Goal: Information Seeking & Learning: Check status

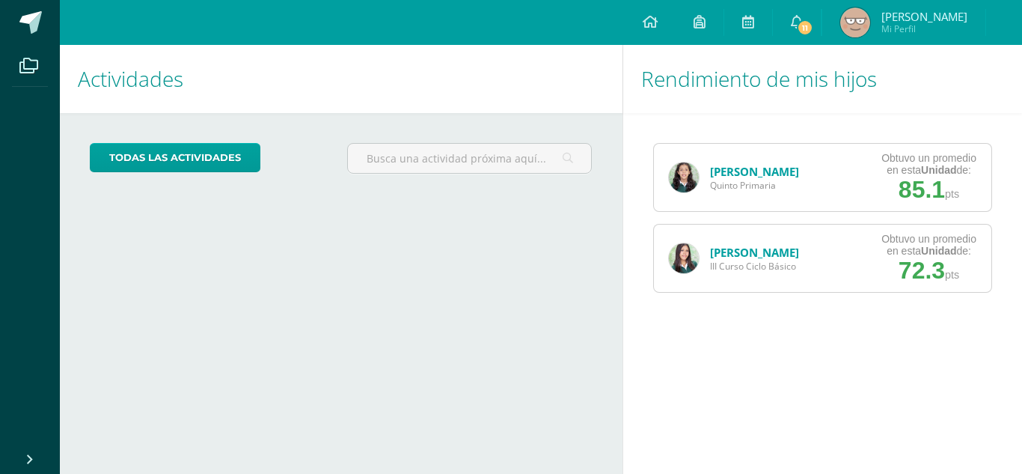
click at [721, 264] on span "III Curso Ciclo Básico" at bounding box center [754, 266] width 89 height 13
click at [687, 260] on img at bounding box center [684, 258] width 30 height 30
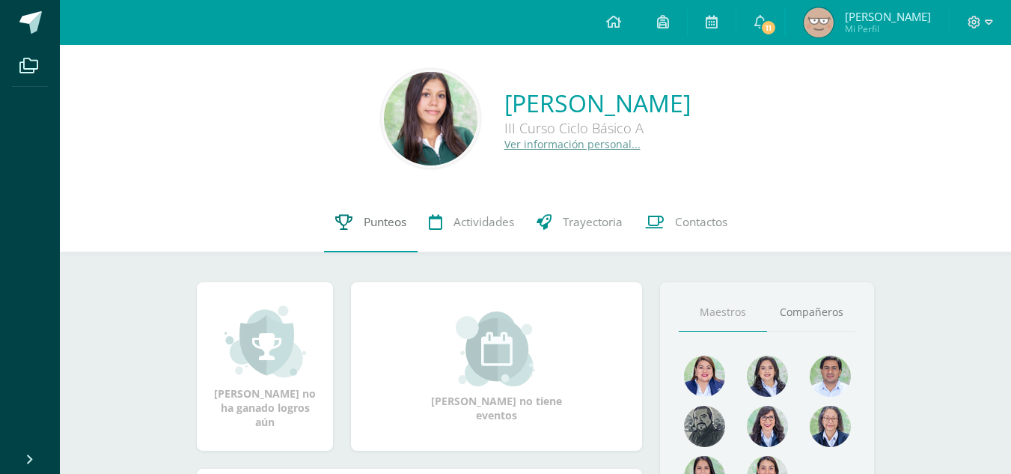
click at [374, 230] on span "Punteos" at bounding box center [385, 222] width 43 height 16
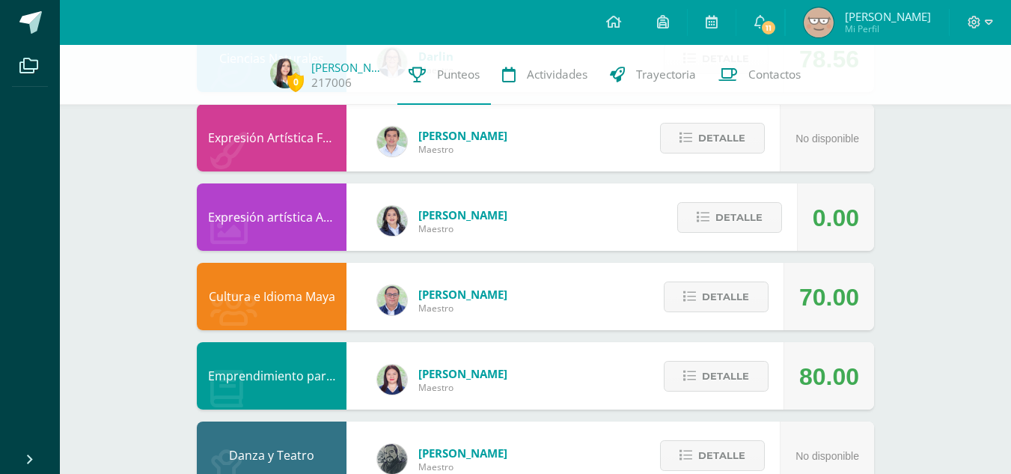
scroll to position [925, 0]
click at [729, 210] on span "Detalle" at bounding box center [738, 217] width 47 height 28
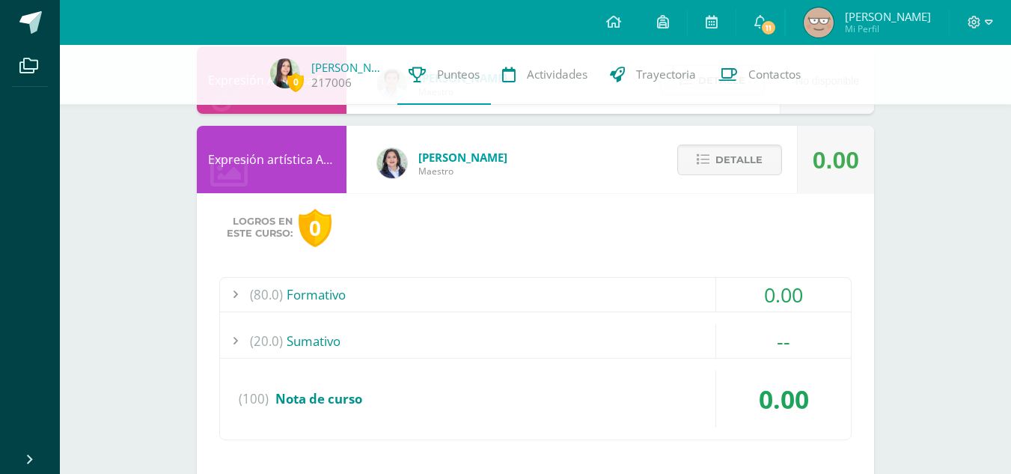
scroll to position [983, 0]
click at [513, 288] on div "(80.0) Formativo" at bounding box center [535, 294] width 631 height 34
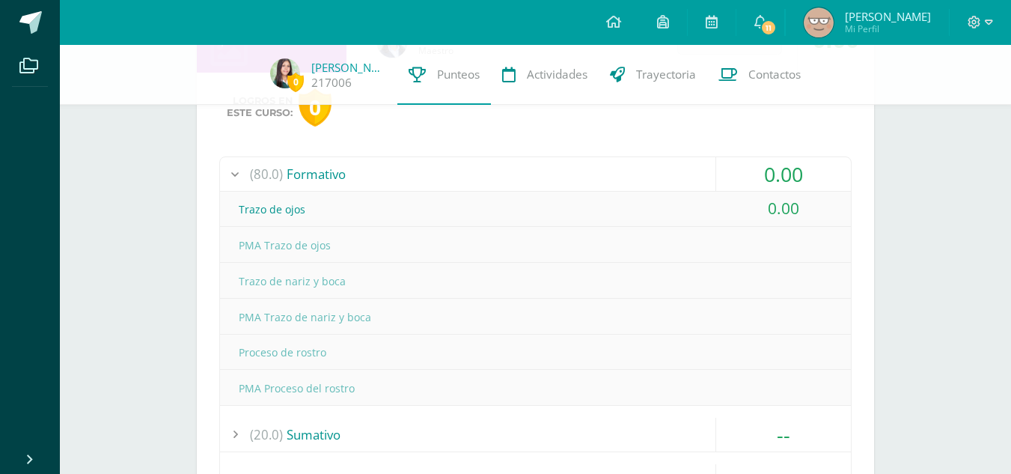
scroll to position [935, 0]
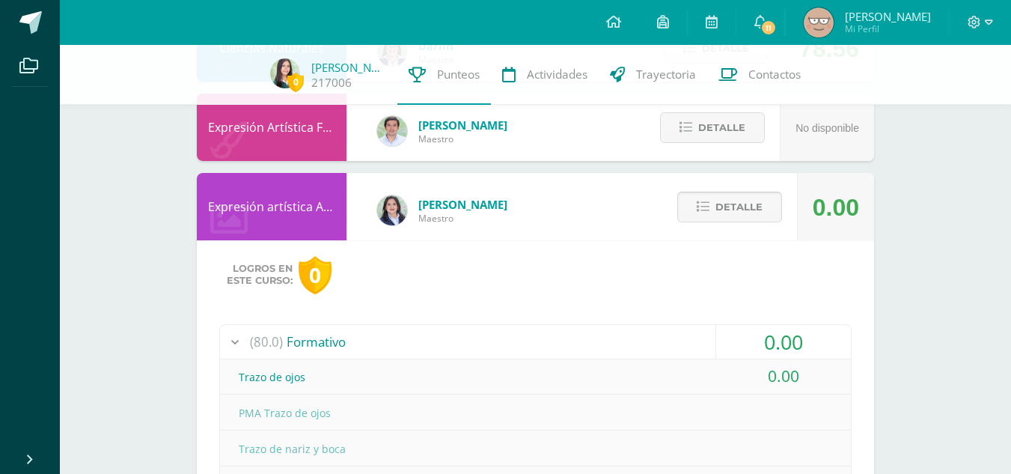
click at [732, 209] on span "Detalle" at bounding box center [738, 207] width 47 height 28
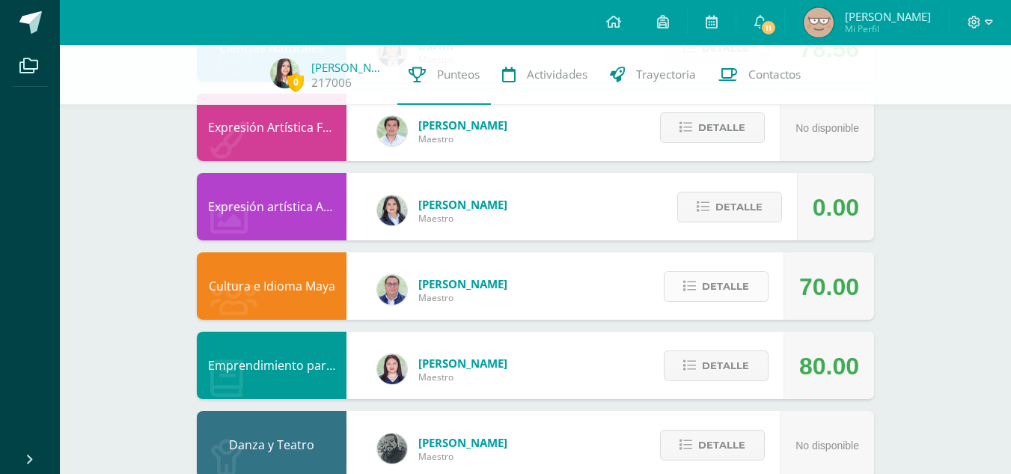
click at [723, 291] on span "Detalle" at bounding box center [725, 286] width 47 height 28
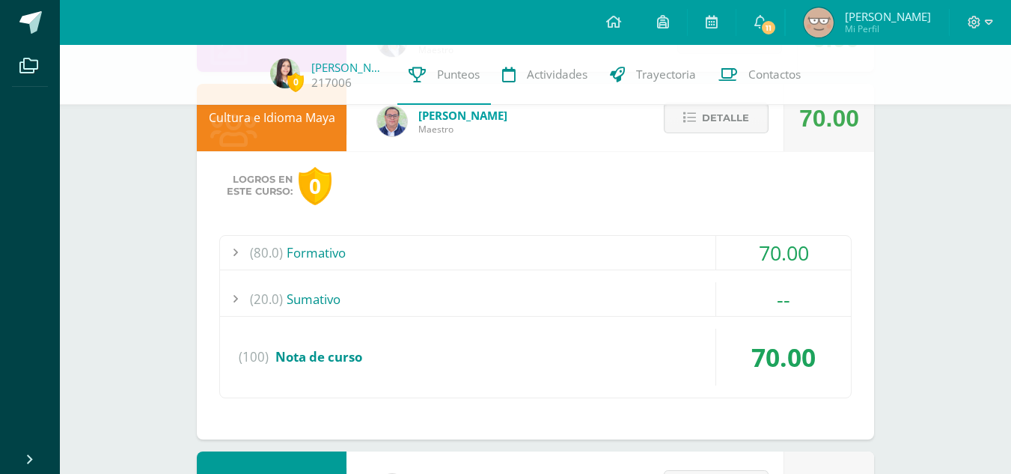
scroll to position [1104, 0]
click at [505, 249] on div "(80.0) Formativo" at bounding box center [535, 252] width 631 height 34
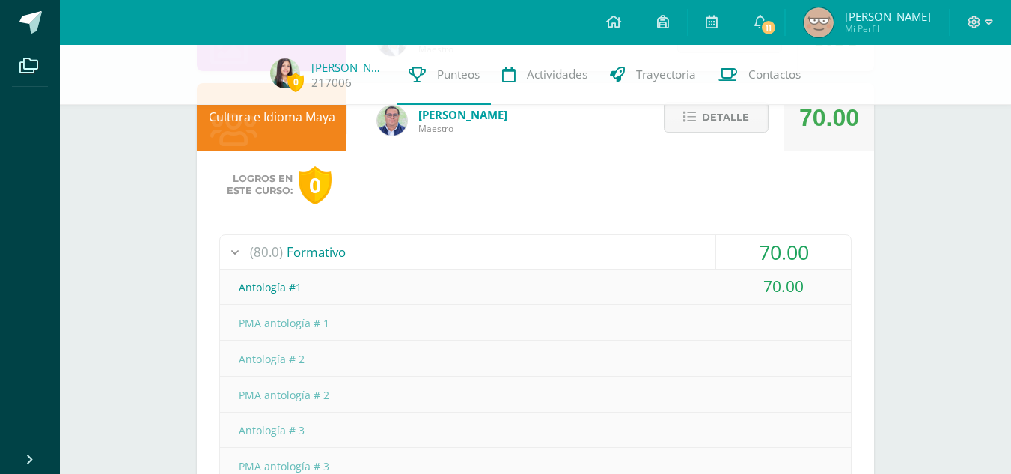
click at [505, 249] on div "(80.0) Formativo" at bounding box center [535, 252] width 631 height 34
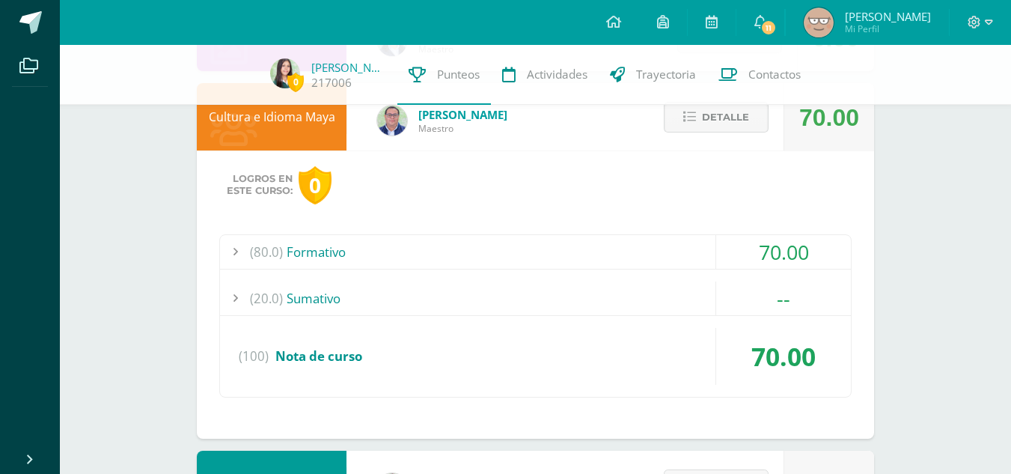
click at [736, 123] on span "Detalle" at bounding box center [725, 117] width 47 height 28
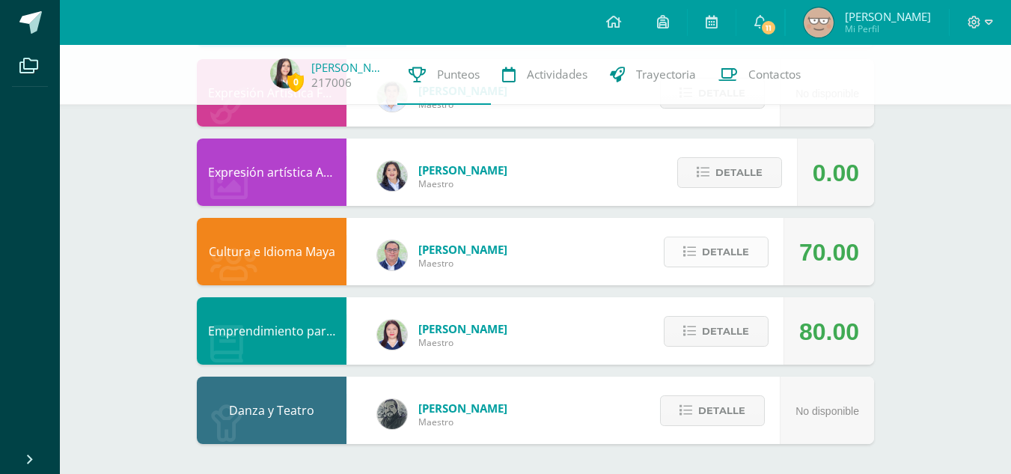
scroll to position [970, 0]
click at [732, 340] on span "Detalle" at bounding box center [725, 331] width 47 height 28
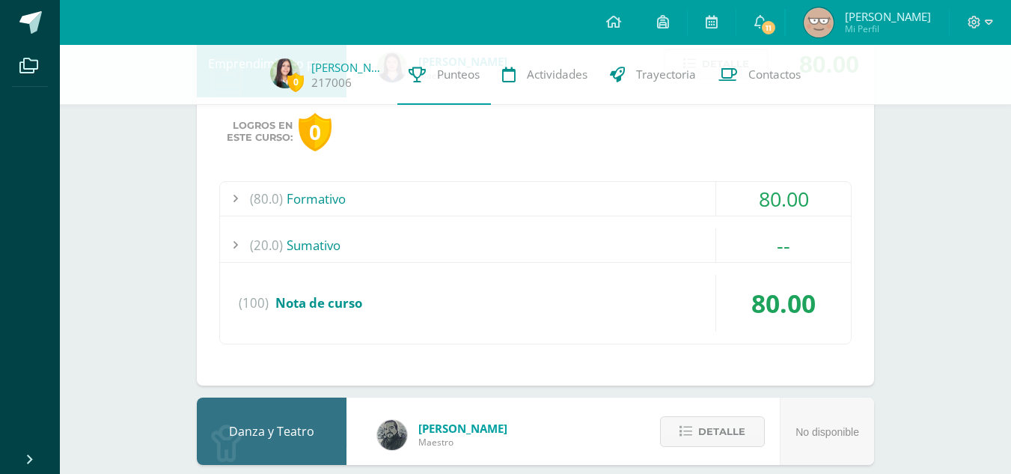
scroll to position [1258, 0]
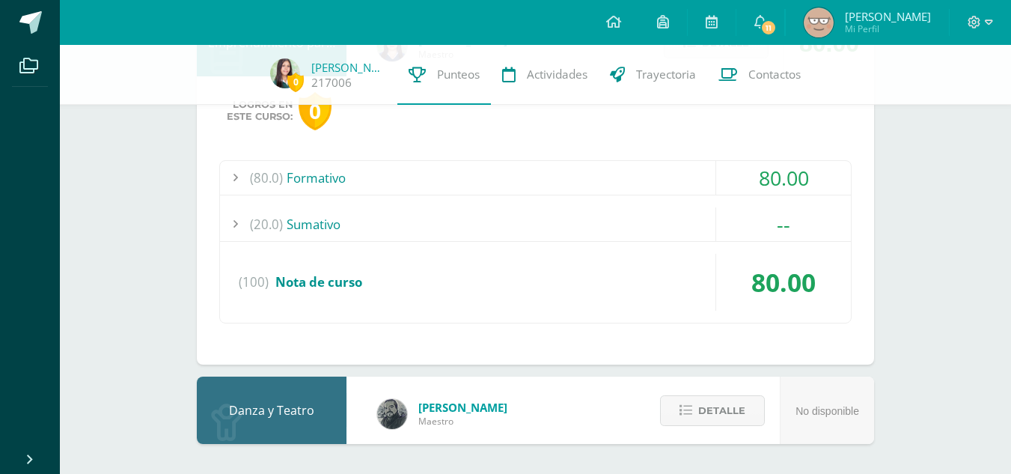
click at [368, 168] on div "(80.0) Formativo" at bounding box center [535, 178] width 631 height 34
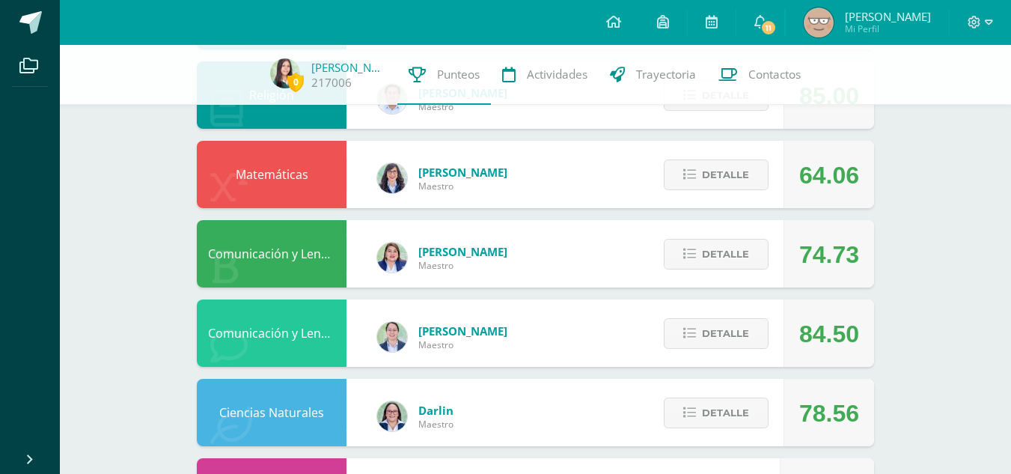
scroll to position [570, 0]
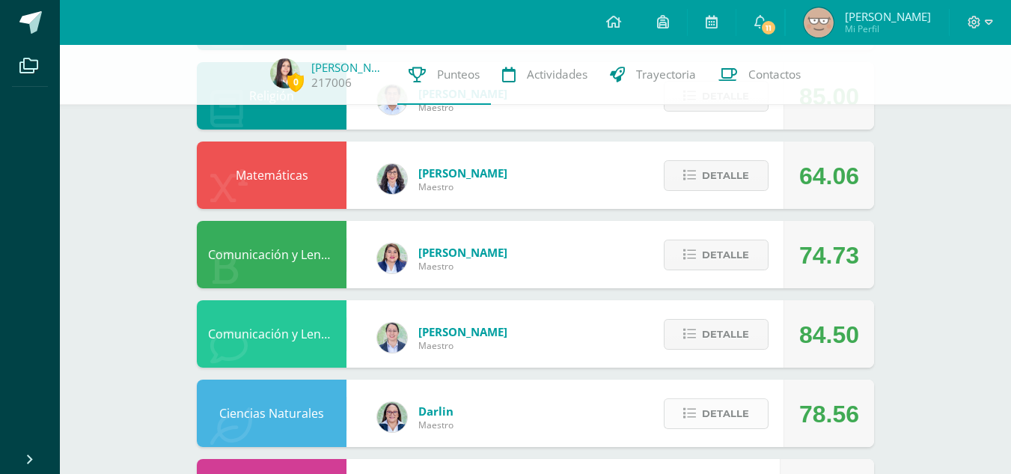
click at [718, 408] on span "Detalle" at bounding box center [725, 413] width 47 height 28
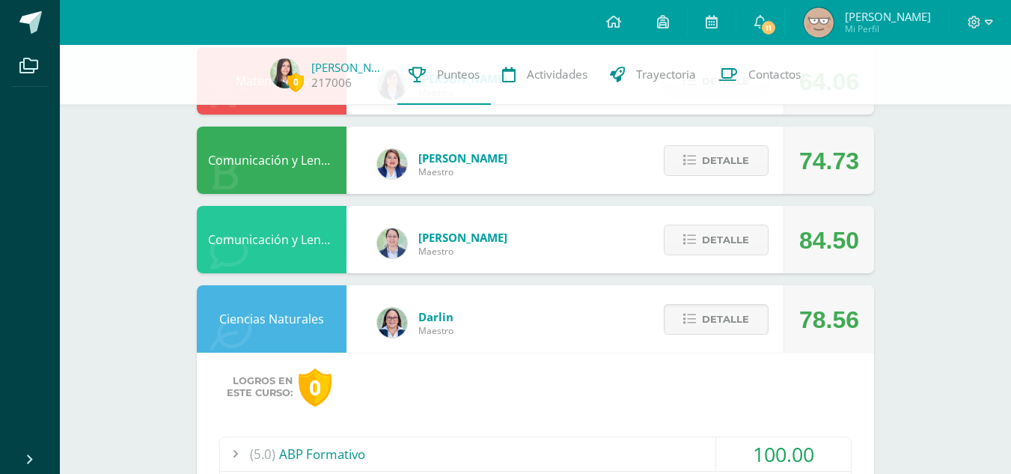
scroll to position [795, 0]
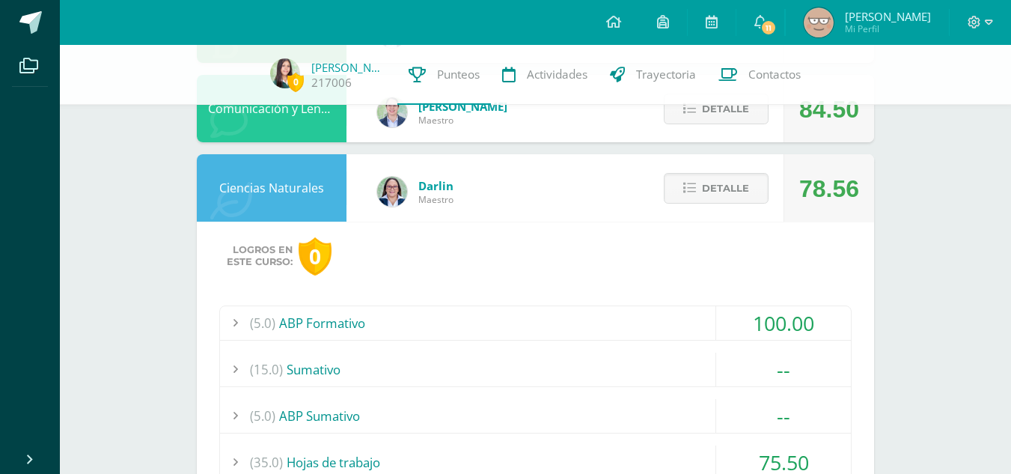
click at [607, 334] on div "(5.0) ABP Formativo" at bounding box center [535, 323] width 631 height 34
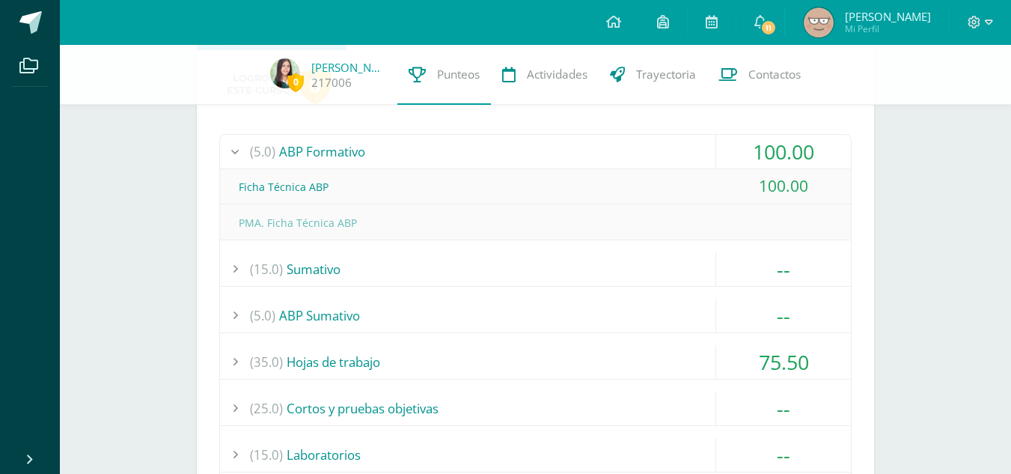
scroll to position [966, 0]
click at [524, 363] on div "(35.0) Hojas de trabajo" at bounding box center [535, 363] width 631 height 34
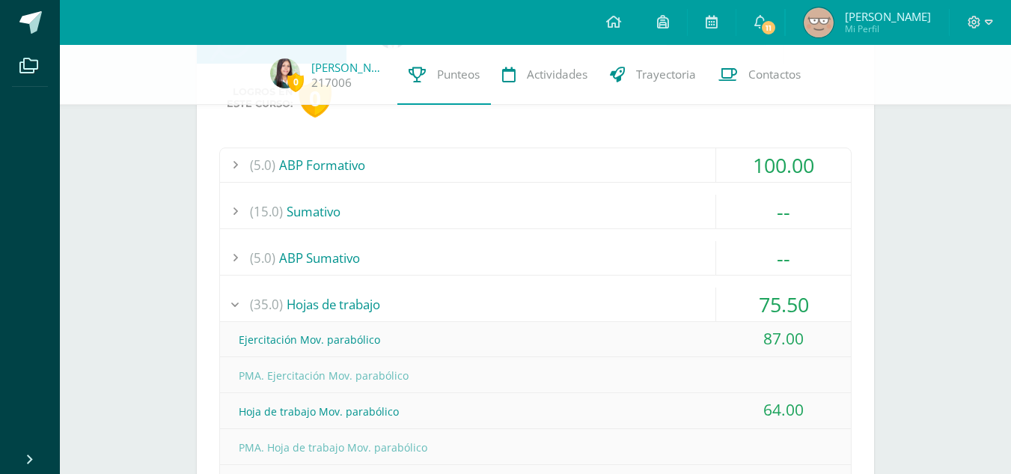
scroll to position [952, 0]
drag, startPoint x: 478, startPoint y: 300, endPoint x: 416, endPoint y: 299, distance: 62.1
click at [416, 299] on div "(35.0) Hojas de trabajo" at bounding box center [535, 305] width 631 height 34
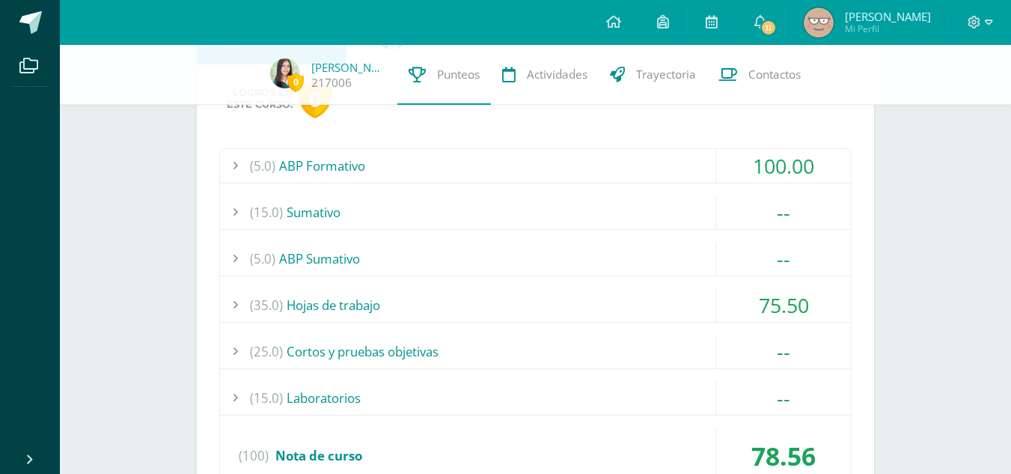
click at [489, 156] on div "(5.0) ABP Formativo" at bounding box center [535, 166] width 631 height 34
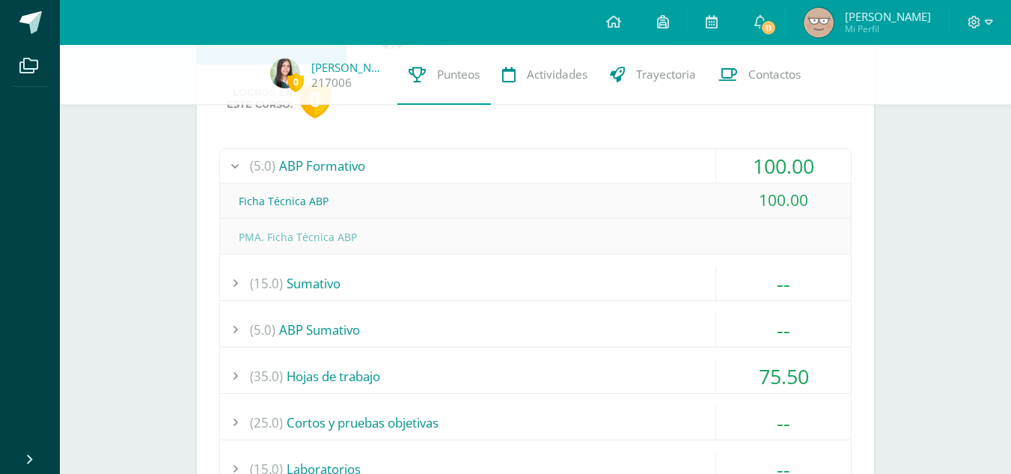
drag, startPoint x: 489, startPoint y: 156, endPoint x: 269, endPoint y: 382, distance: 315.3
click at [269, 382] on span "(35.0)" at bounding box center [266, 376] width 33 height 34
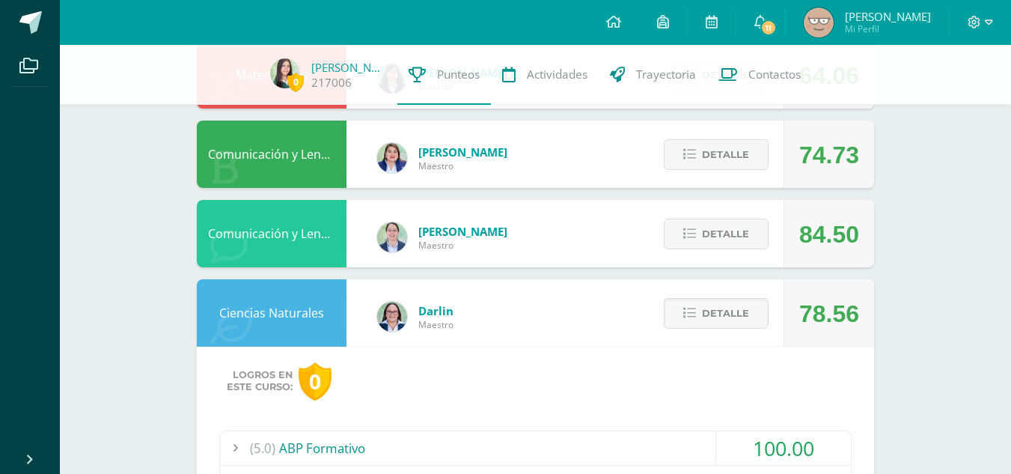
scroll to position [670, 0]
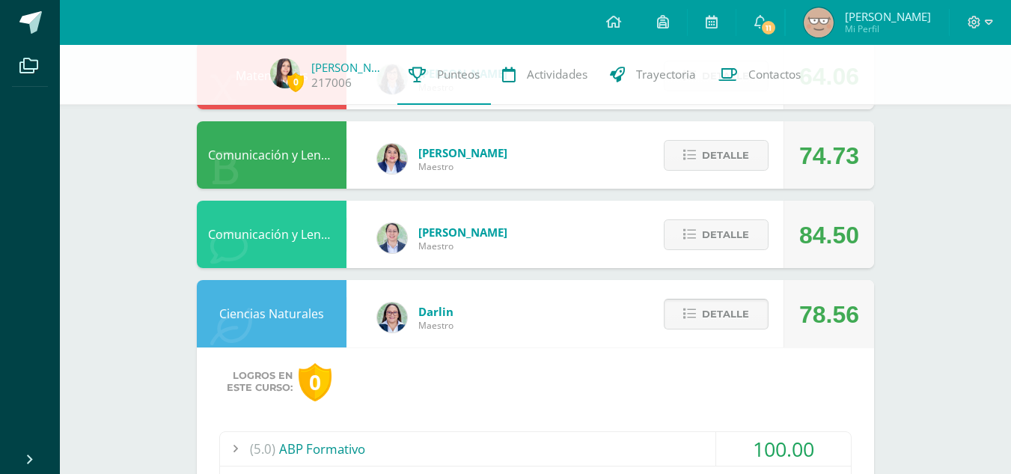
click at [687, 311] on icon at bounding box center [689, 313] width 13 height 13
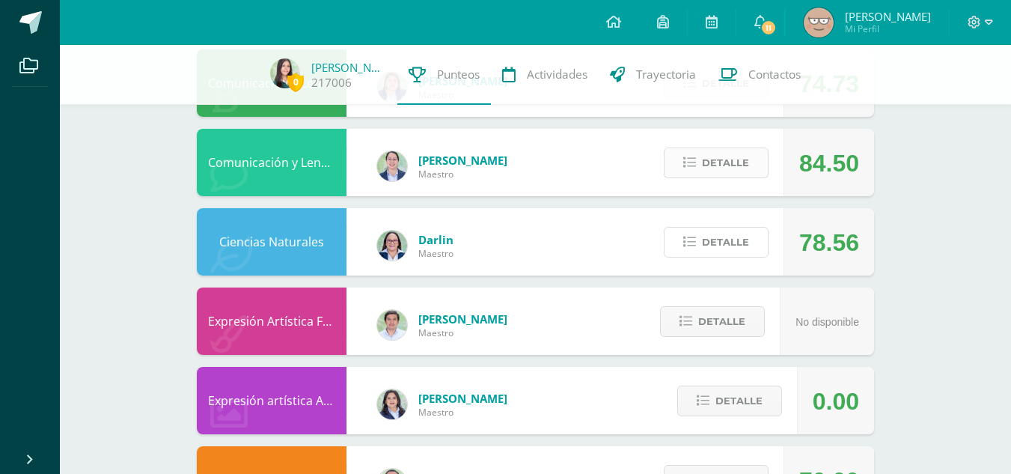
scroll to position [577, 0]
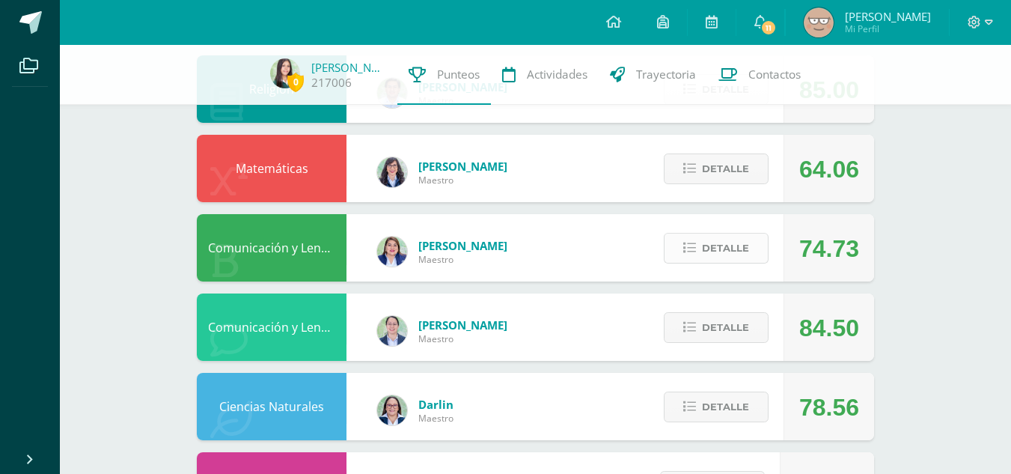
click at [709, 251] on span "Detalle" at bounding box center [725, 248] width 47 height 28
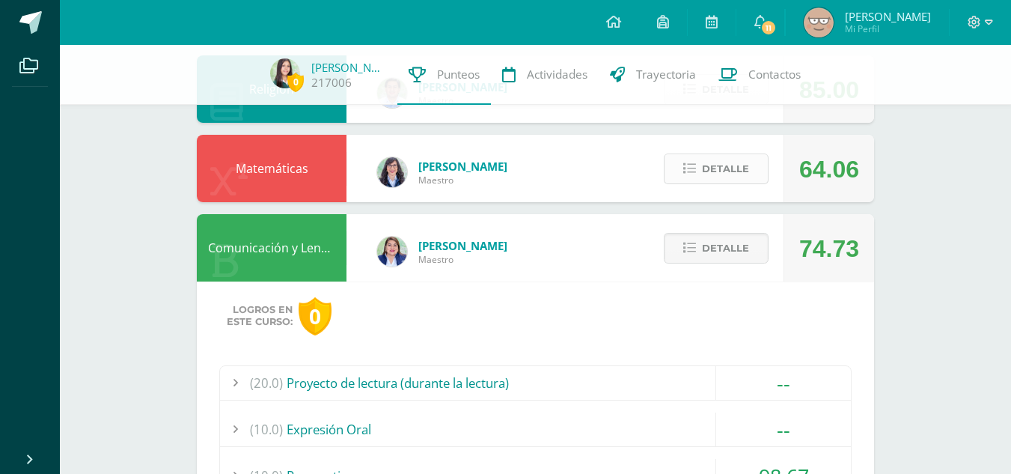
click at [715, 171] on span "Detalle" at bounding box center [725, 169] width 47 height 28
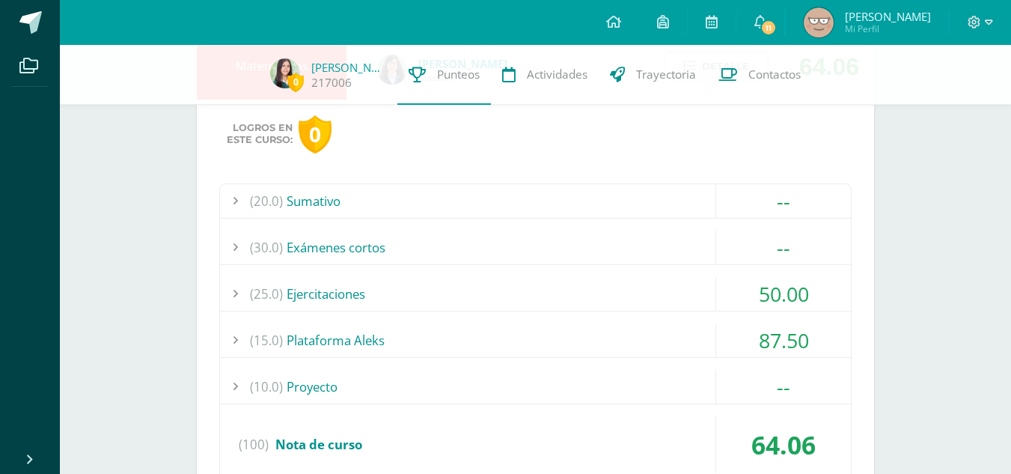
scroll to position [680, 0]
click at [640, 276] on div "(25.0) Ejercitaciones" at bounding box center [535, 293] width 631 height 34
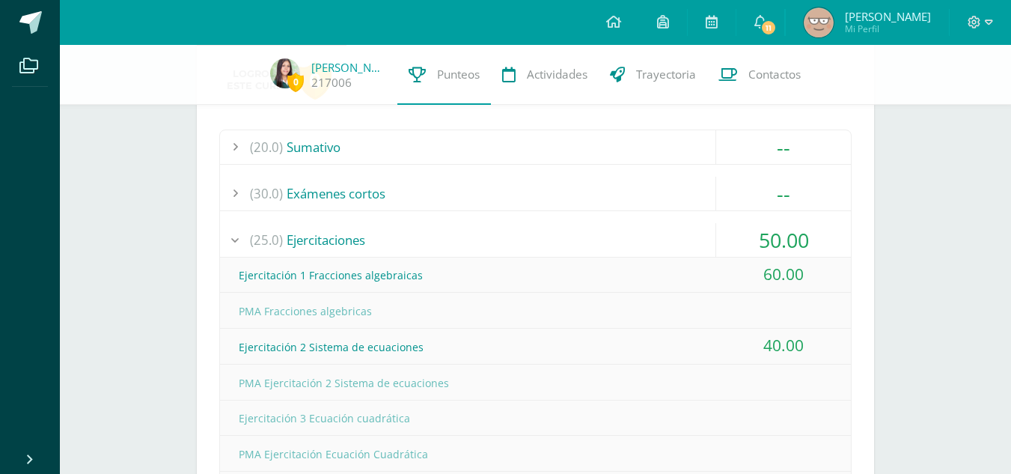
scroll to position [729, 0]
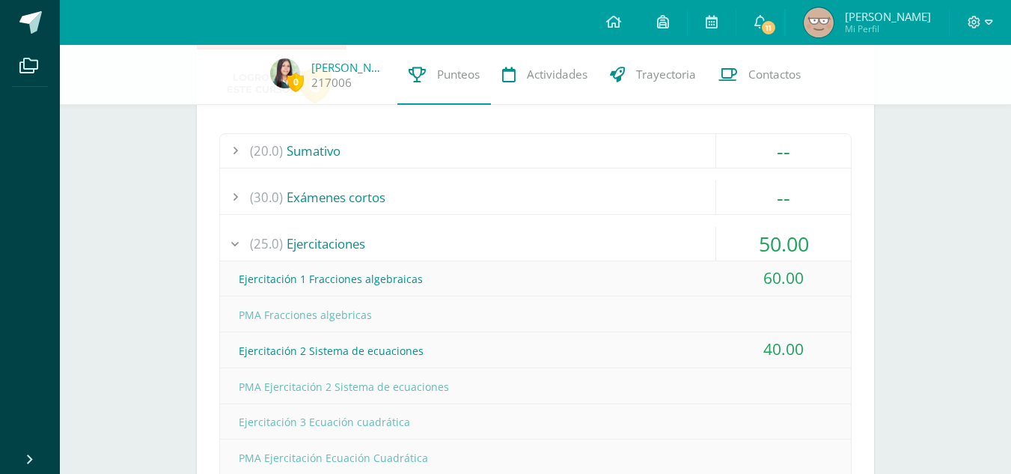
click at [664, 239] on div "(25.0) Ejercitaciones" at bounding box center [535, 244] width 631 height 34
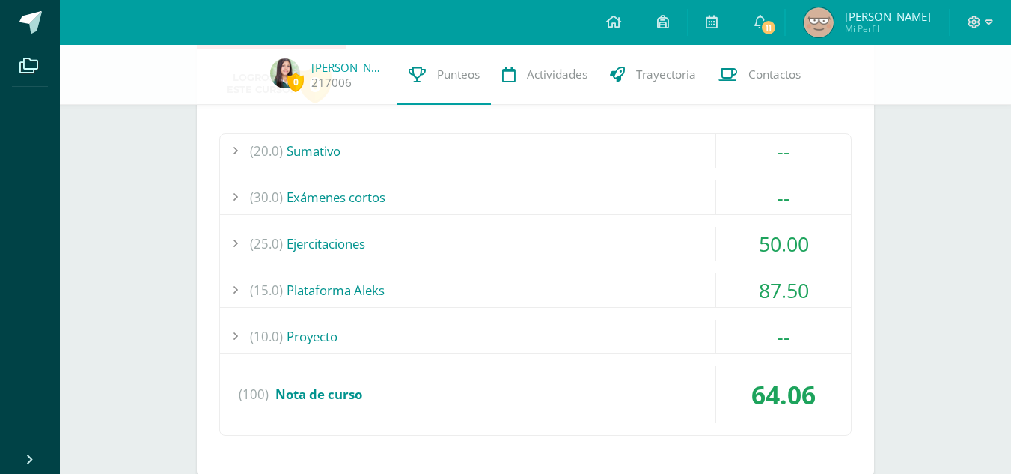
click at [656, 270] on div "(20.0) [GEOGRAPHIC_DATA] -- Prueba objetiva" at bounding box center [535, 284] width 632 height 302
click at [658, 278] on div "(15.0) Plataforma Aleks" at bounding box center [535, 290] width 631 height 34
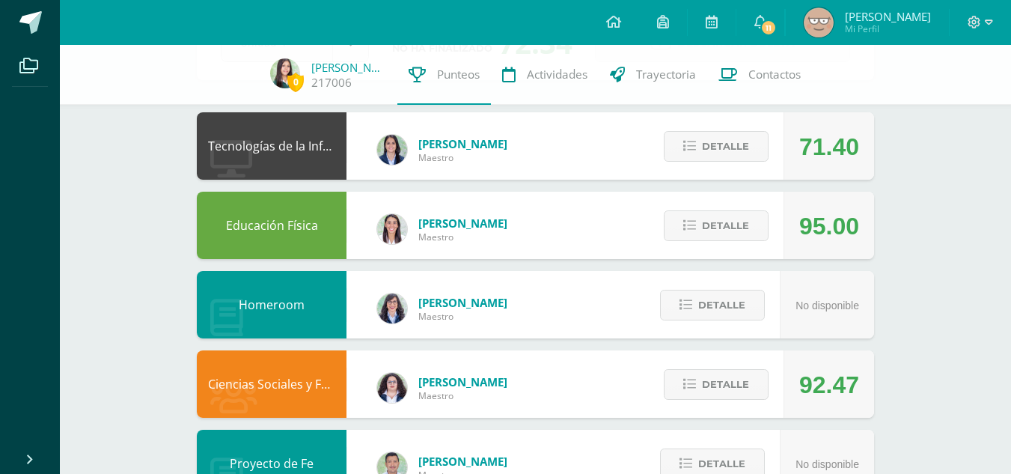
scroll to position [123, 0]
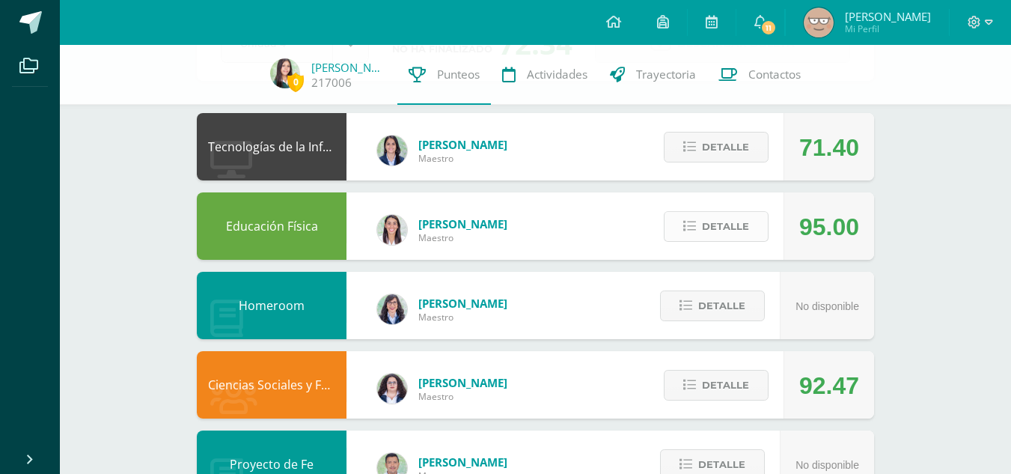
click at [728, 233] on span "Detalle" at bounding box center [725, 226] width 47 height 28
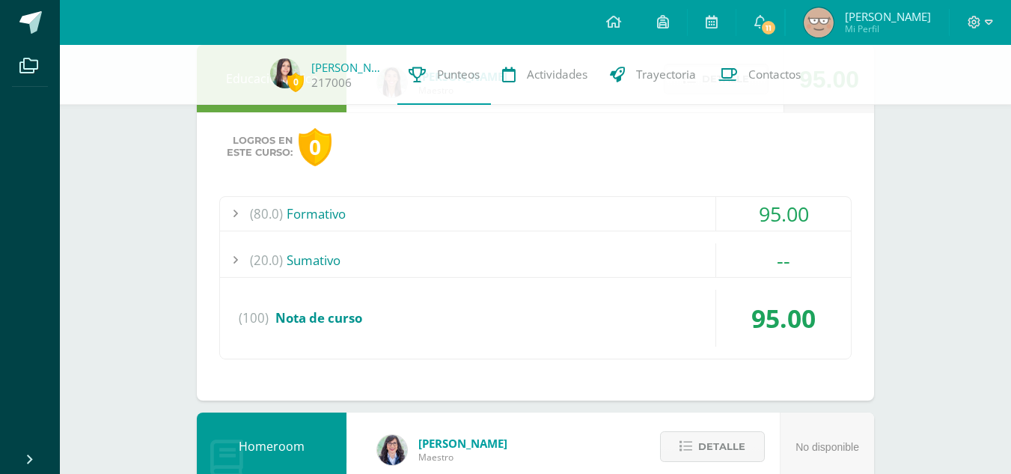
scroll to position [287, 0]
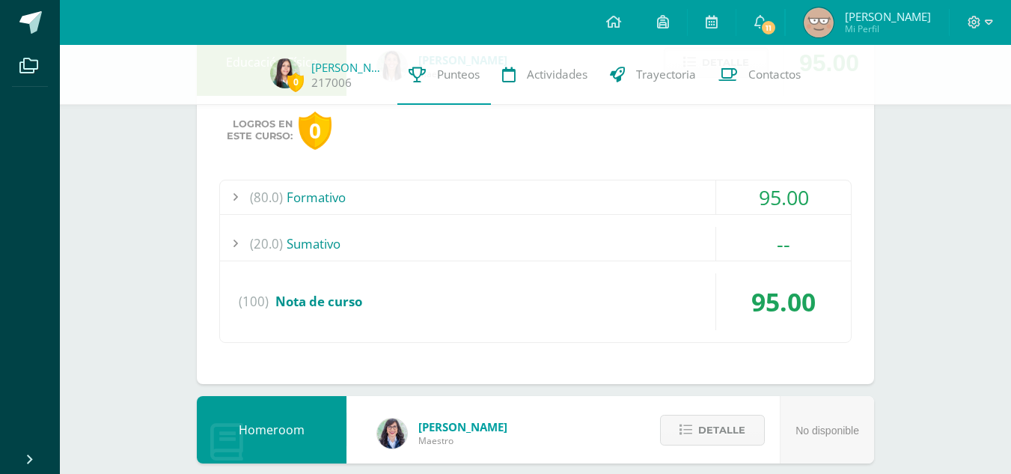
click at [705, 191] on div "(80.0) Formativo" at bounding box center [535, 197] width 631 height 34
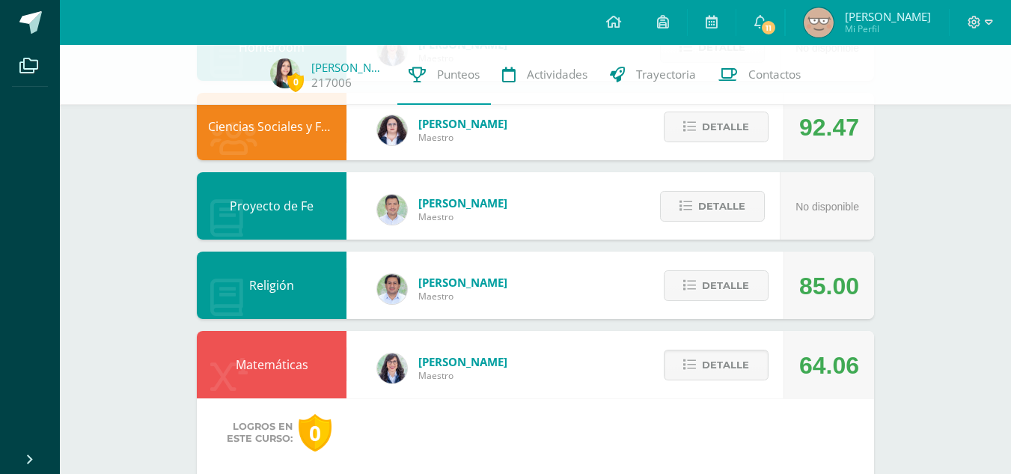
scroll to position [1239, 0]
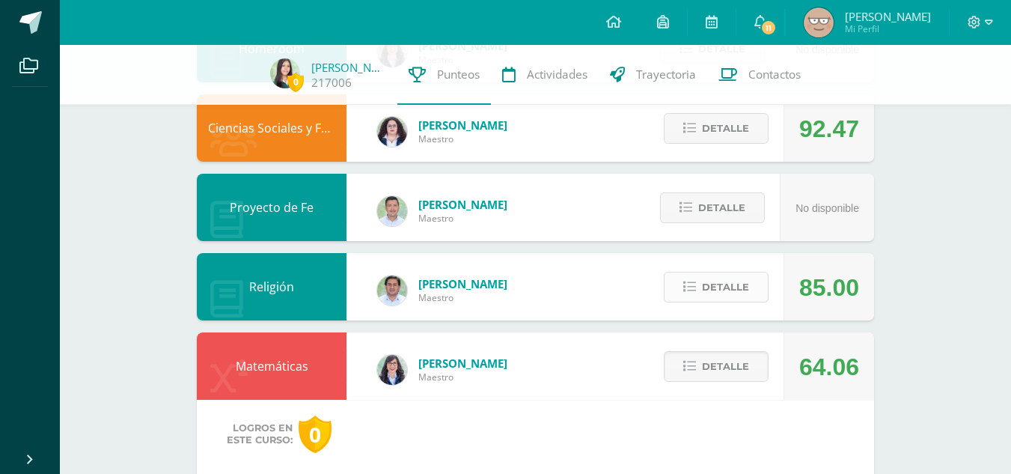
click at [696, 297] on button "Detalle" at bounding box center [716, 287] width 105 height 31
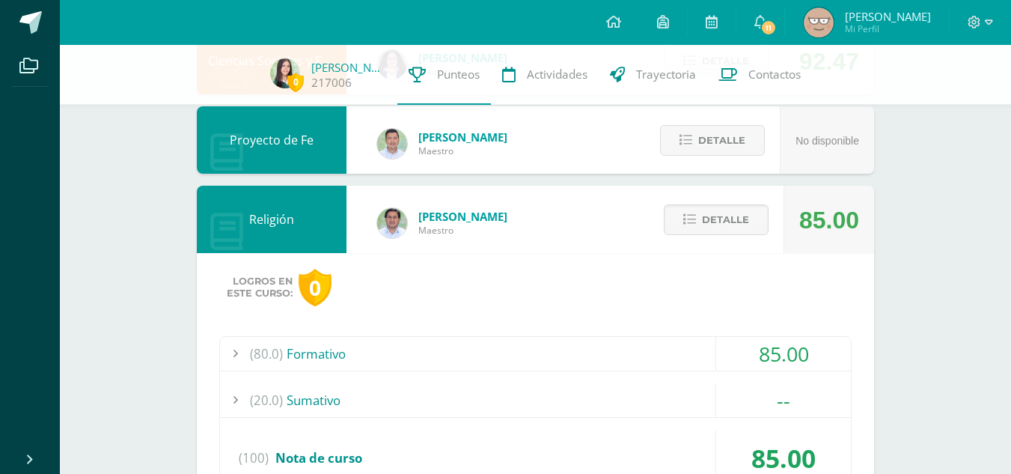
click at [603, 359] on div "(80.0) Formativo" at bounding box center [535, 354] width 631 height 34
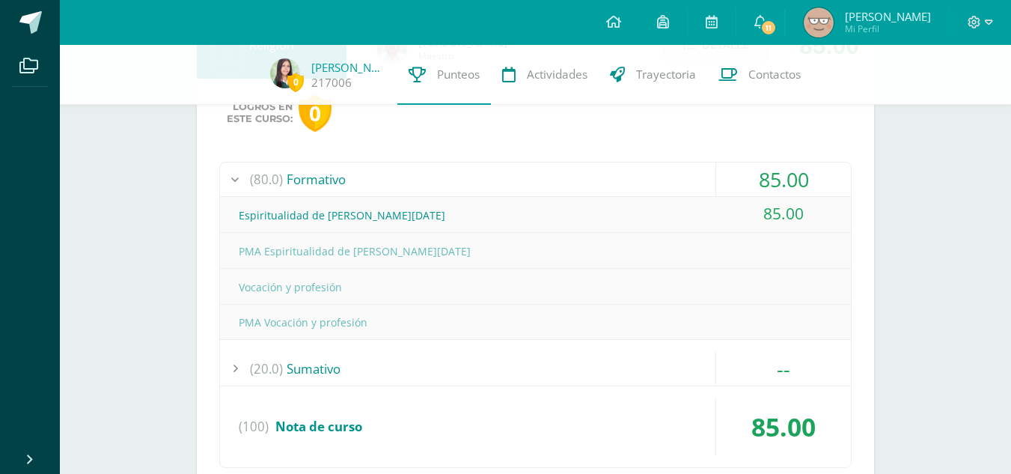
scroll to position [932, 0]
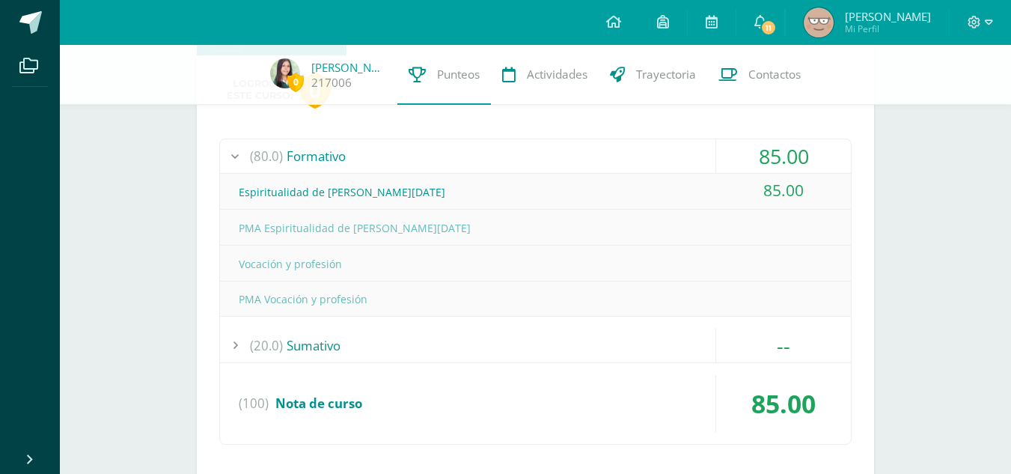
click at [560, 165] on div "(80.0) Formativo" at bounding box center [535, 156] width 631 height 34
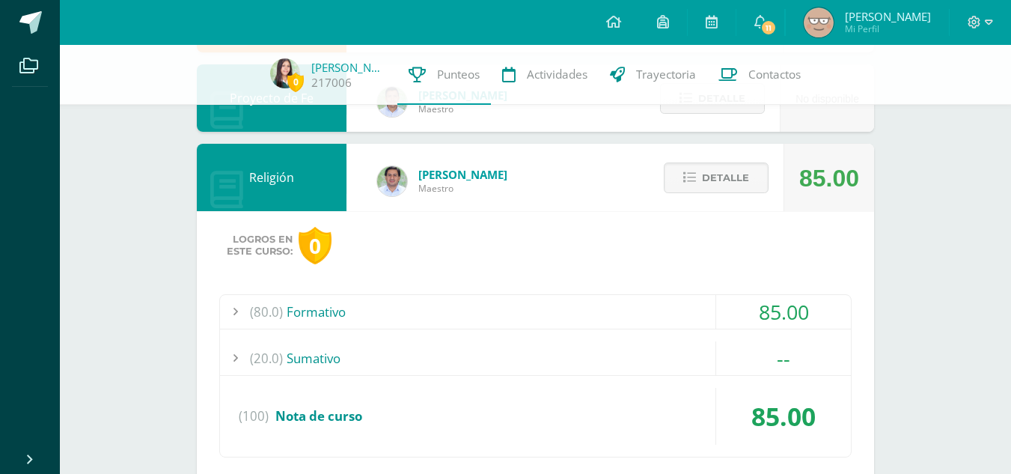
scroll to position [773, 0]
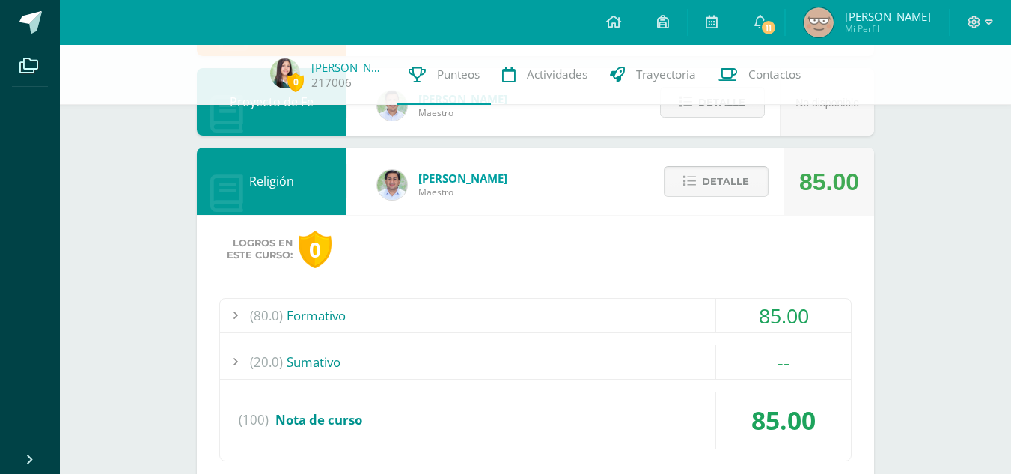
click at [741, 190] on span "Detalle" at bounding box center [725, 182] width 47 height 28
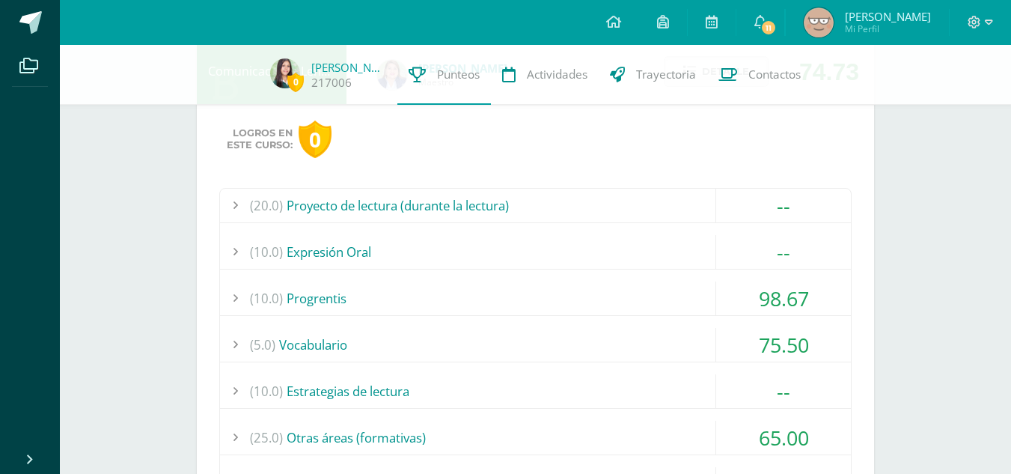
scroll to position [1469, 0]
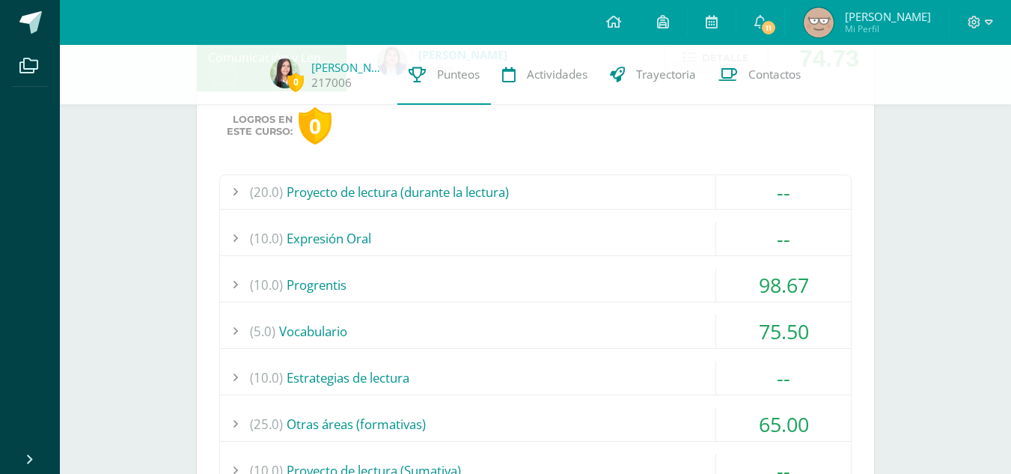
click at [696, 335] on div "(5.0) Vocabulario" at bounding box center [535, 331] width 631 height 34
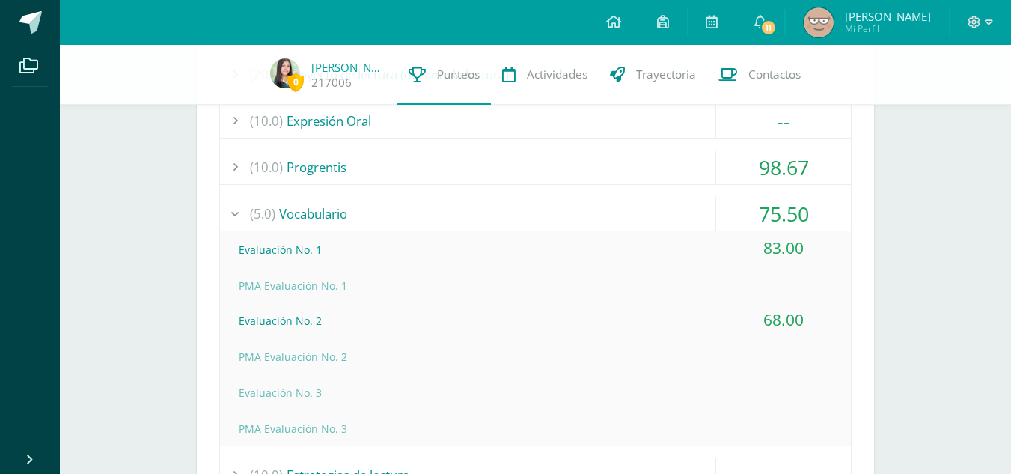
scroll to position [1570, 0]
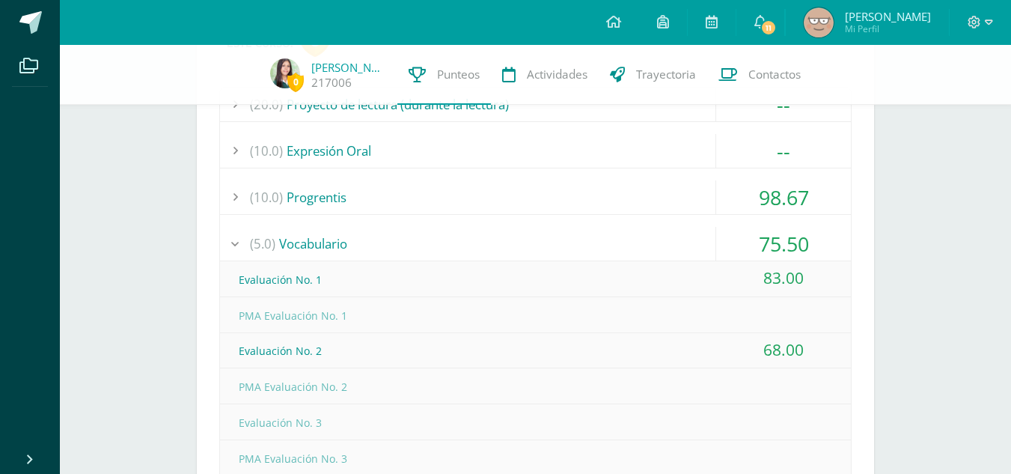
click at [662, 239] on div "(5.0) Vocabulario" at bounding box center [535, 244] width 631 height 34
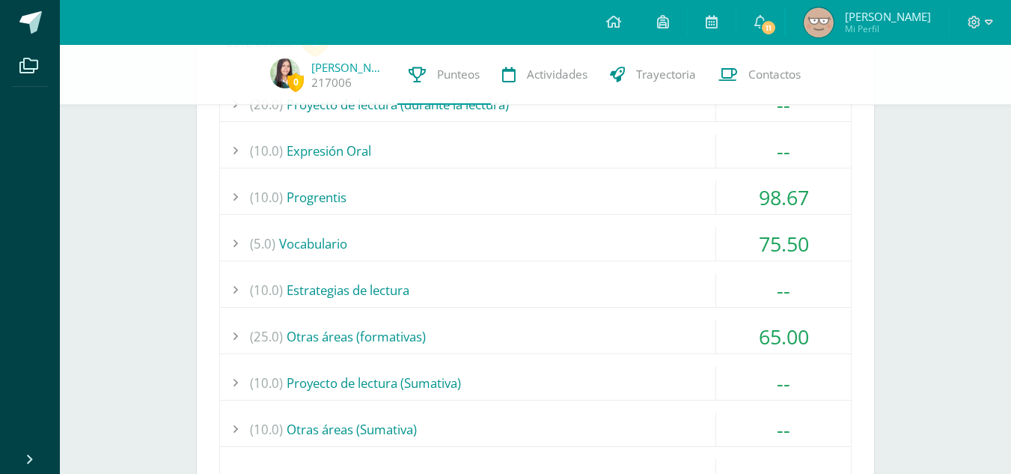
click at [652, 204] on div "(10.0) Progrentis" at bounding box center [535, 197] width 631 height 34
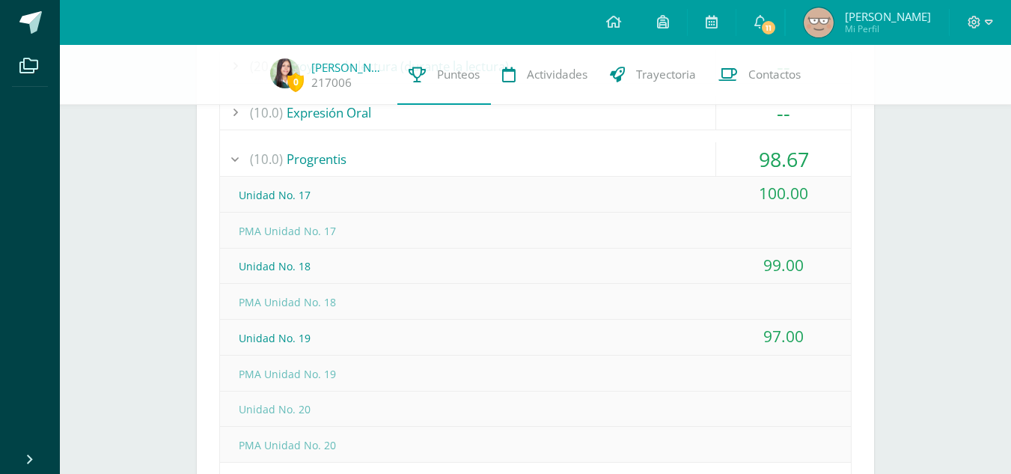
scroll to position [1607, 0]
click at [563, 153] on div "(10.0) Progrentis" at bounding box center [535, 160] width 631 height 34
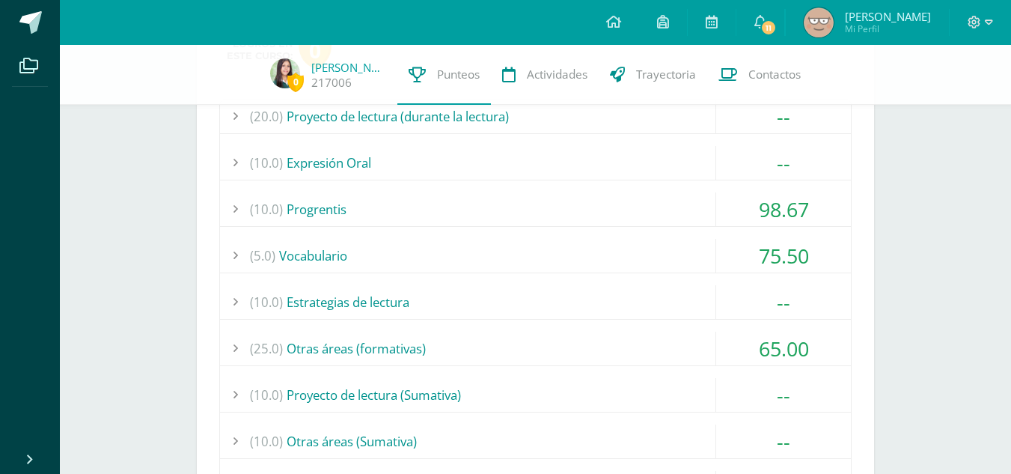
scroll to position [1558, 0]
click at [471, 344] on div "(25.0) Otras áreas (formativas)" at bounding box center [535, 348] width 631 height 34
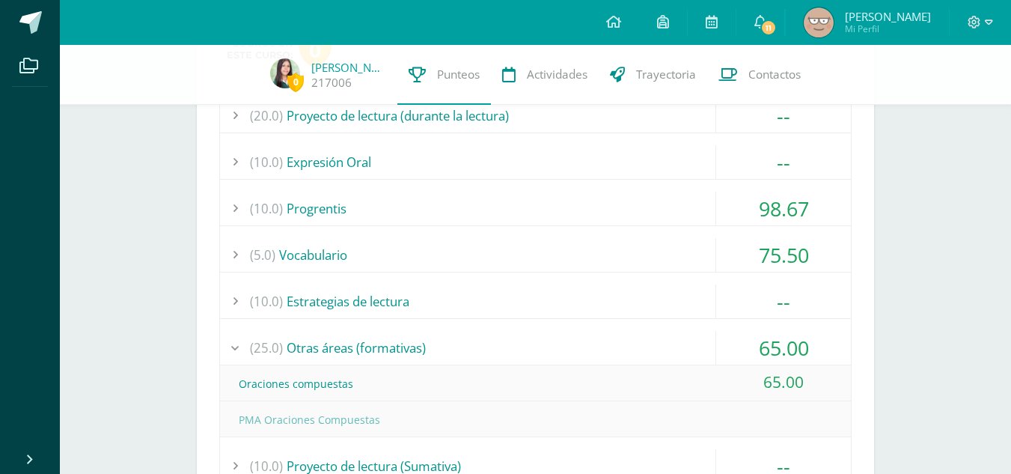
scroll to position [1705, 0]
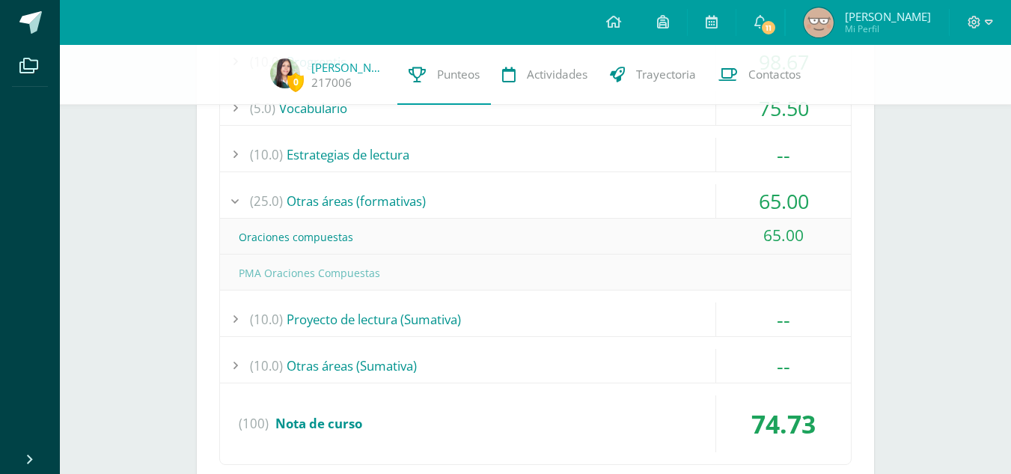
click at [449, 203] on div "(25.0) Otras áreas (formativas)" at bounding box center [535, 201] width 631 height 34
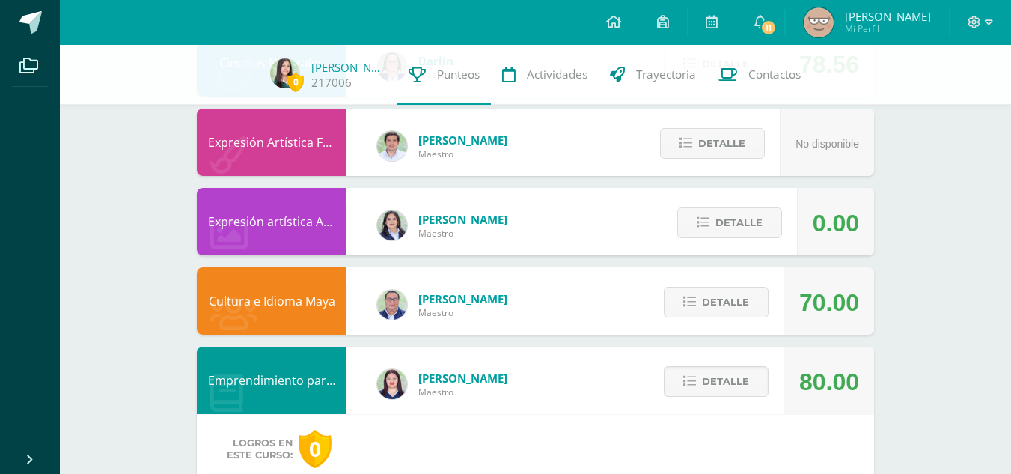
scroll to position [2177, 0]
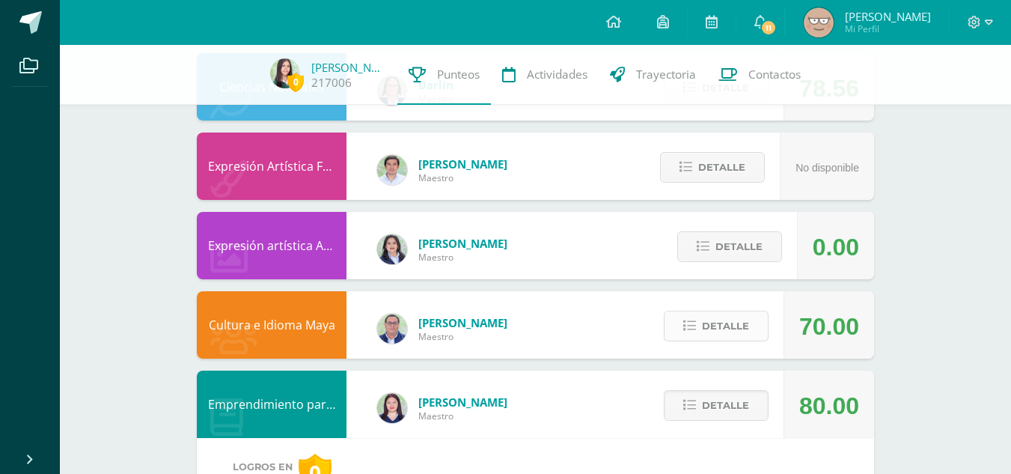
click at [731, 324] on span "Detalle" at bounding box center [725, 326] width 47 height 28
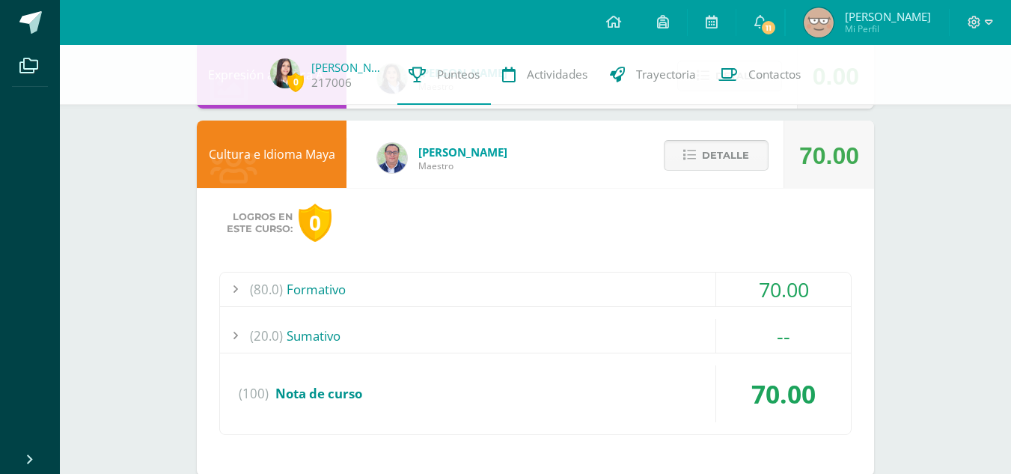
scroll to position [2346, 0]
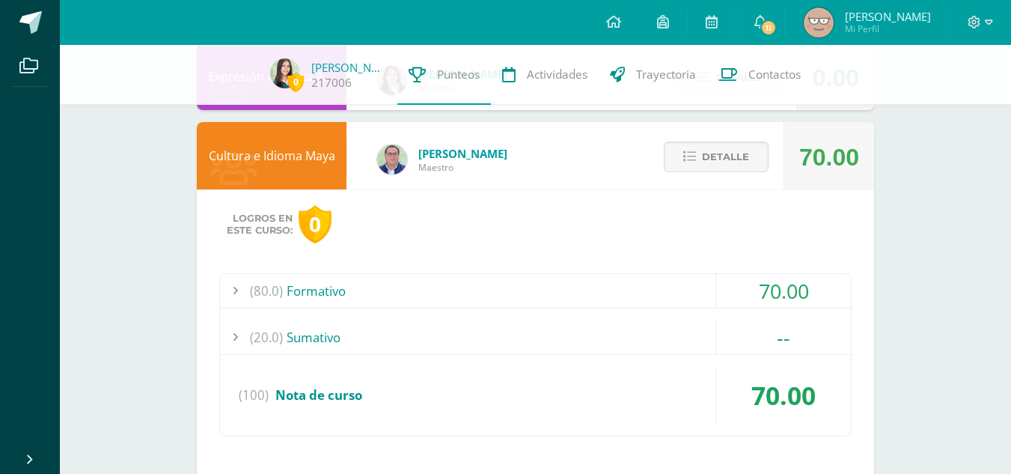
click at [645, 304] on div "(80.0) Formativo" at bounding box center [535, 291] width 631 height 34
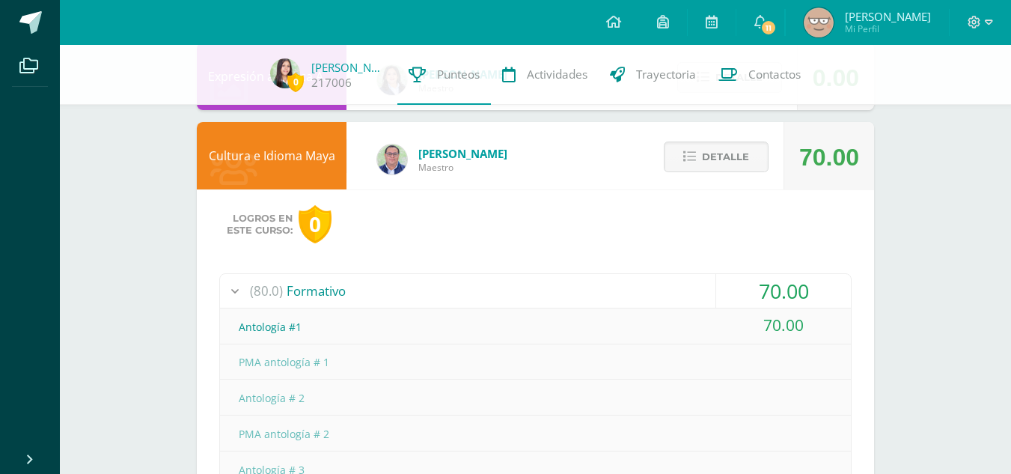
drag, startPoint x: 645, startPoint y: 304, endPoint x: 450, endPoint y: 298, distance: 195.4
click at [450, 298] on div "(80.0) Formativo" at bounding box center [535, 291] width 631 height 34
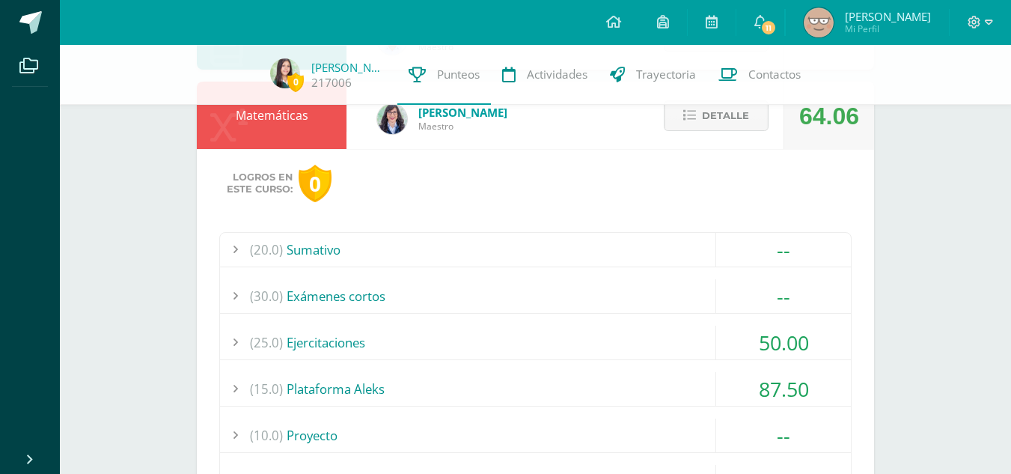
scroll to position [912, 0]
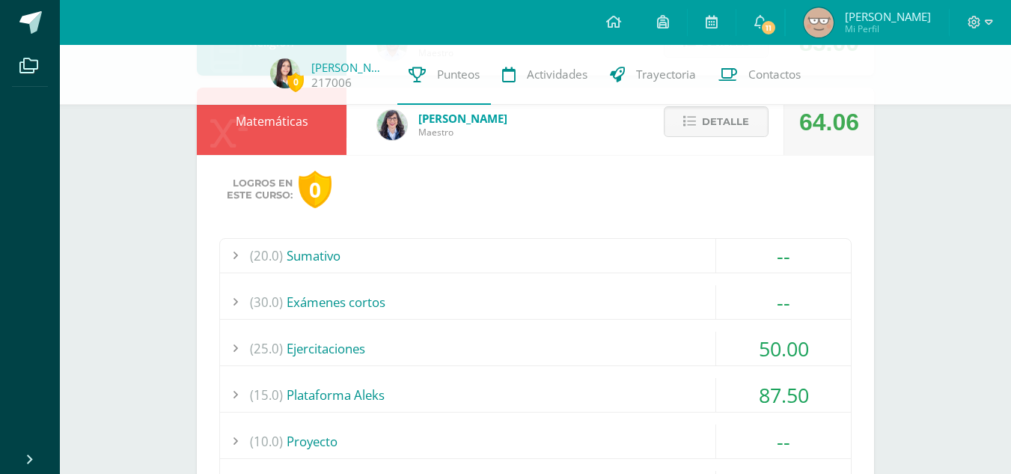
click at [605, 353] on div "(25.0) Ejercitaciones" at bounding box center [535, 348] width 631 height 34
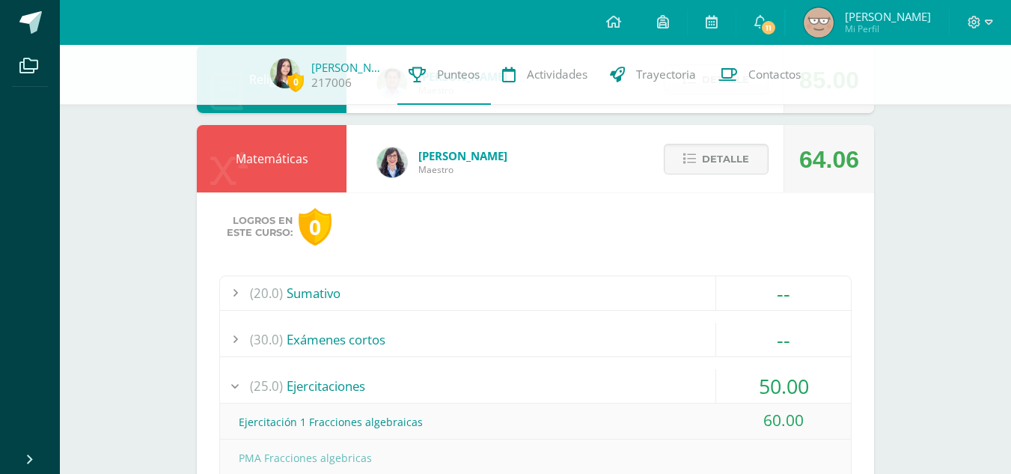
scroll to position [874, 0]
click at [754, 161] on button "Detalle" at bounding box center [716, 159] width 105 height 31
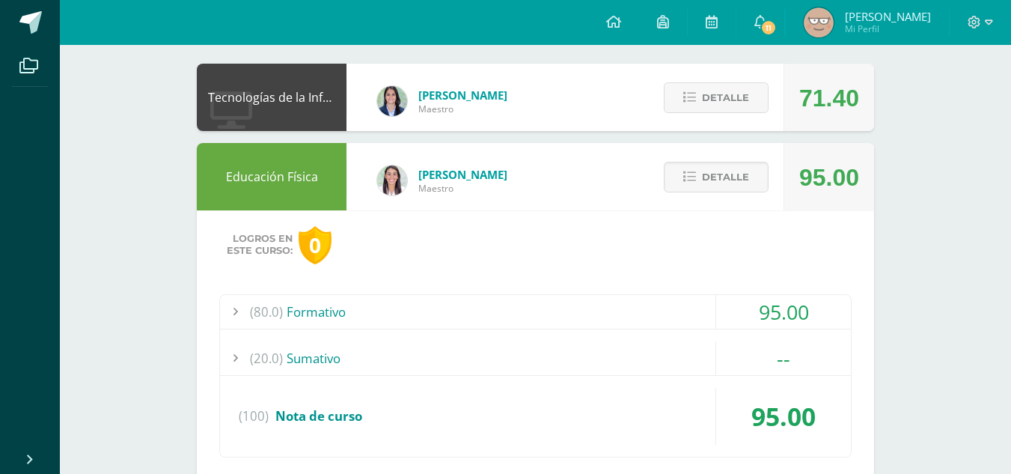
scroll to position [0, 0]
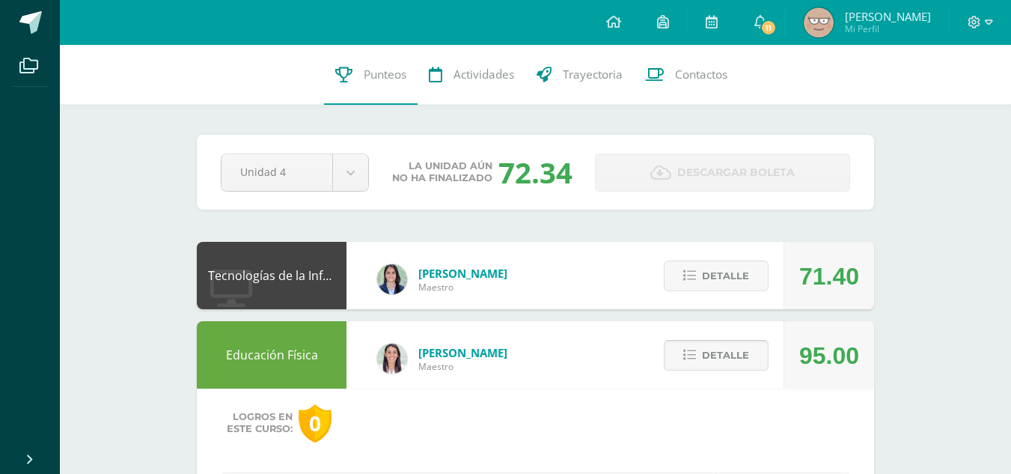
click at [737, 351] on span "Detalle" at bounding box center [725, 355] width 47 height 28
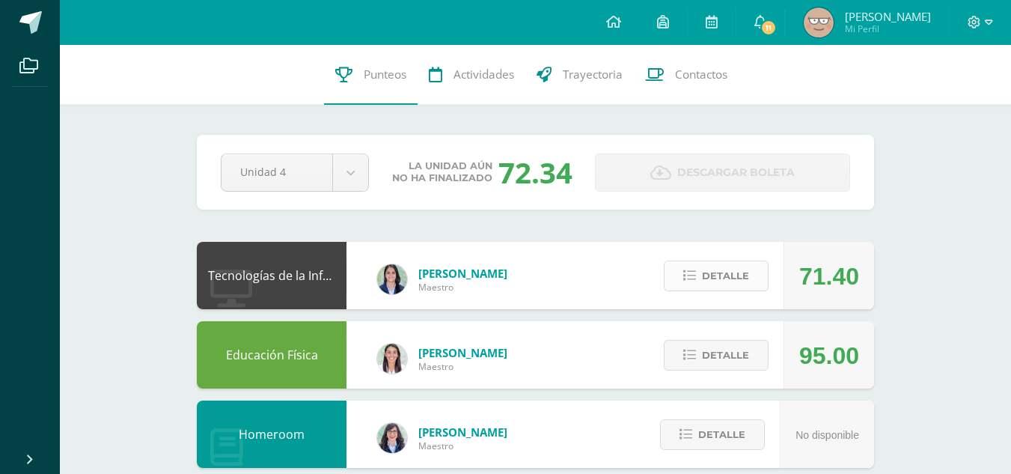
click at [725, 263] on span "Detalle" at bounding box center [725, 276] width 47 height 28
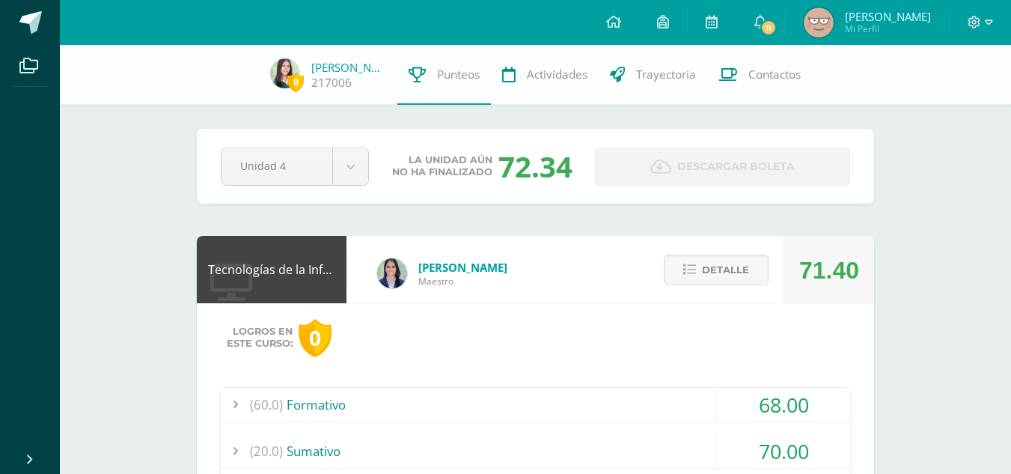
scroll to position [224, 0]
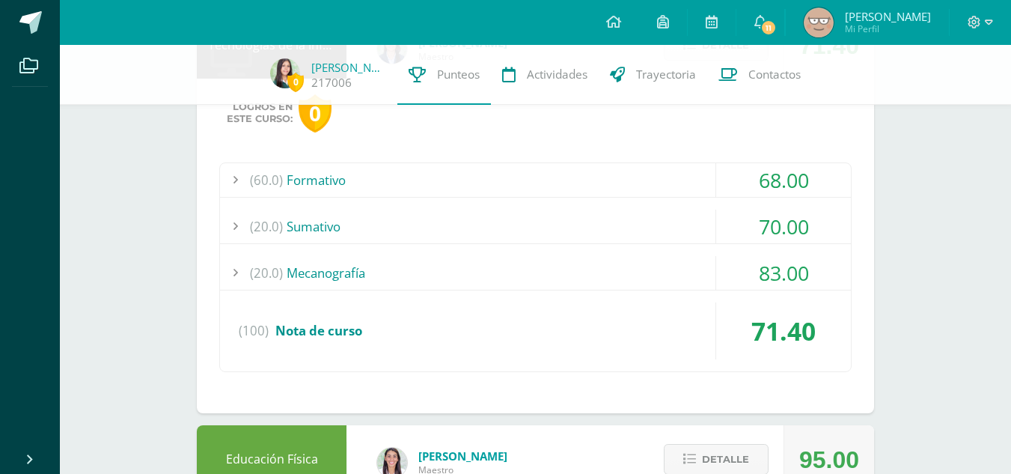
click at [503, 227] on div "(20.0) [GEOGRAPHIC_DATA]" at bounding box center [535, 226] width 631 height 34
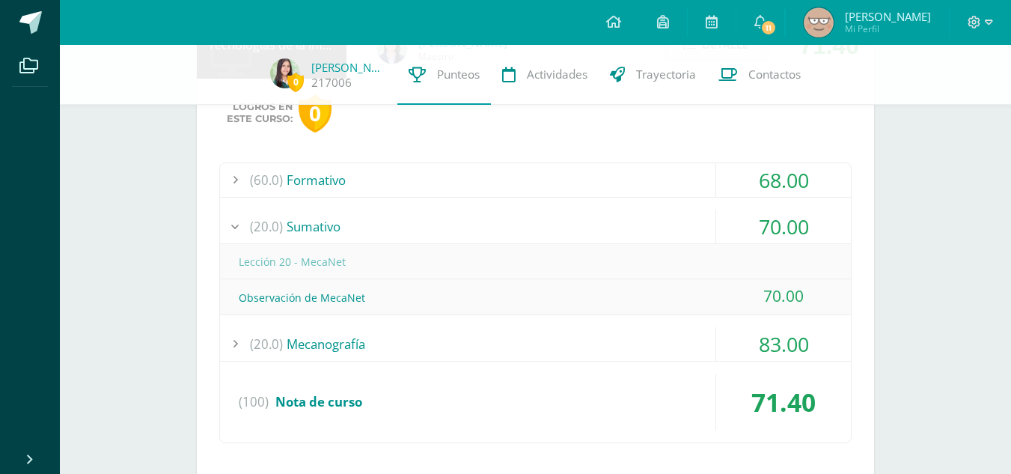
click at [503, 227] on div "(20.0) [GEOGRAPHIC_DATA]" at bounding box center [535, 226] width 631 height 34
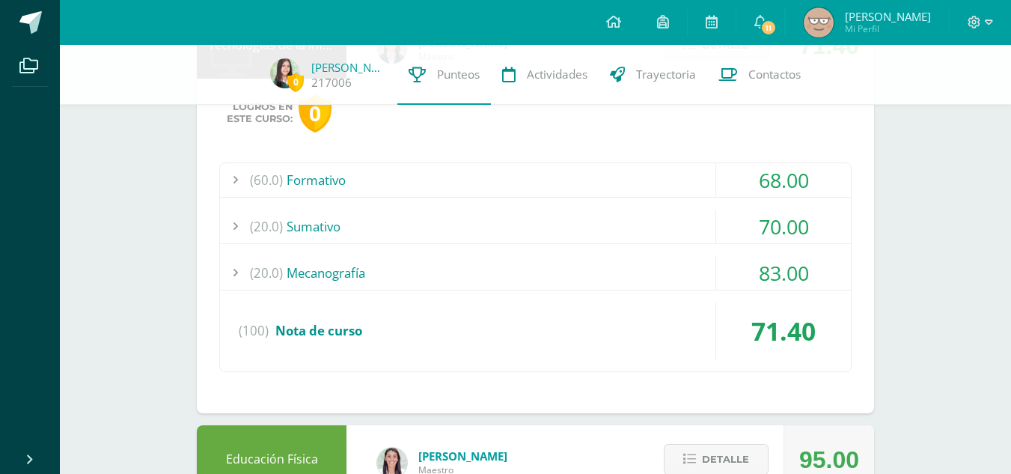
click at [441, 180] on div "(60.0) Formativo" at bounding box center [535, 180] width 631 height 34
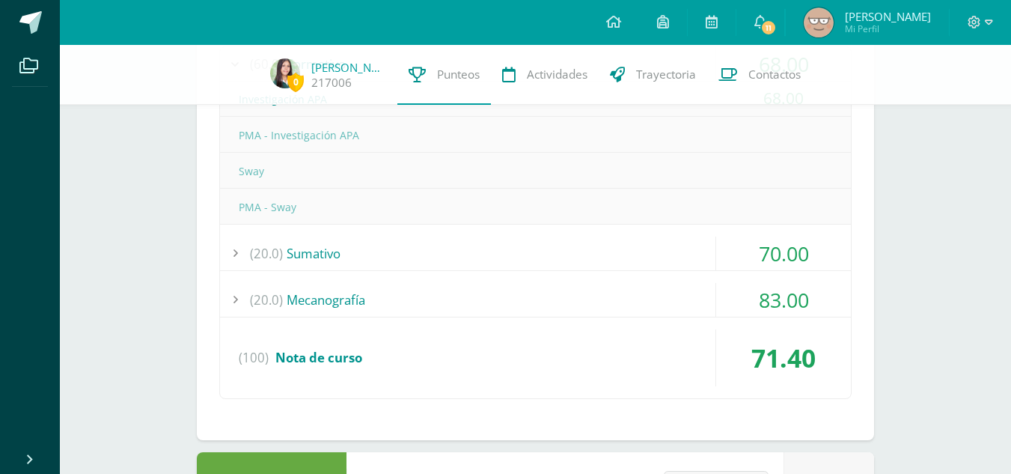
scroll to position [341, 0]
click at [410, 245] on div "(20.0) [GEOGRAPHIC_DATA]" at bounding box center [535, 253] width 631 height 34
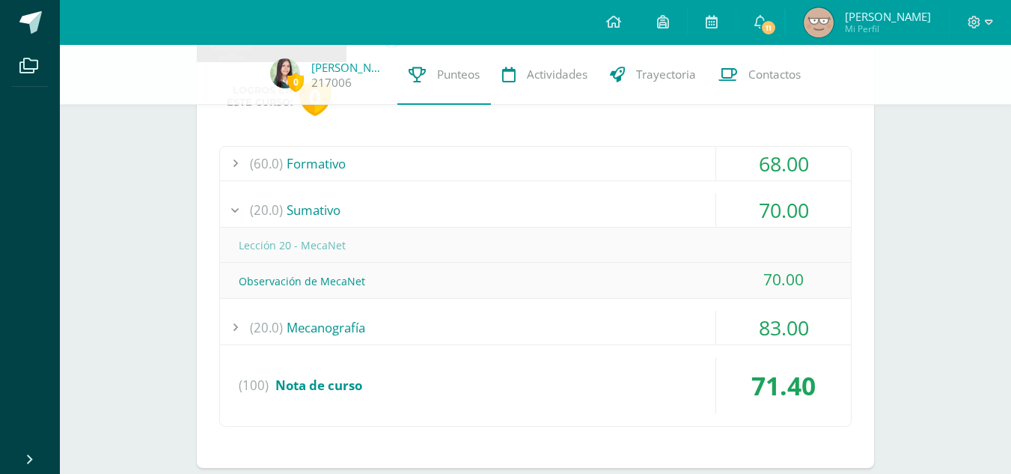
scroll to position [240, 0]
click at [361, 218] on div "(20.0) [GEOGRAPHIC_DATA]" at bounding box center [535, 211] width 631 height 34
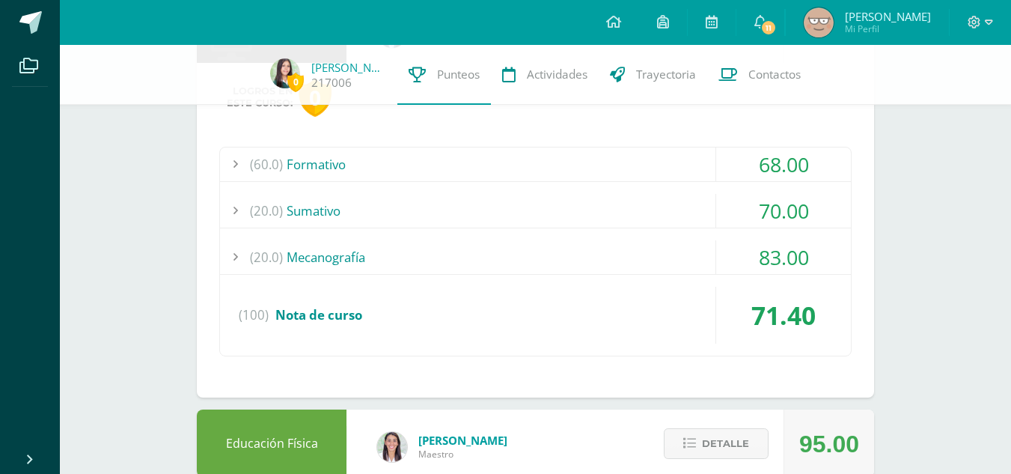
click at [357, 254] on div "(20.0) Mecanografía" at bounding box center [535, 257] width 631 height 34
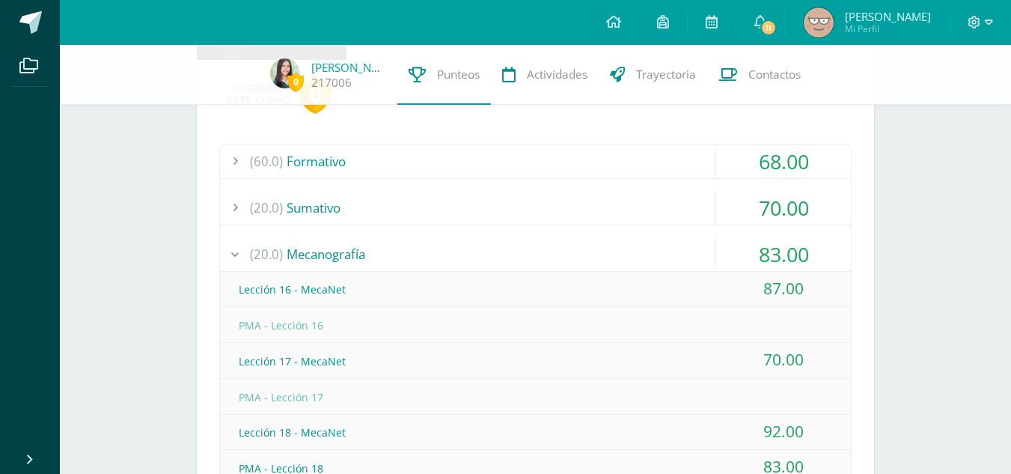
scroll to position [239, 0]
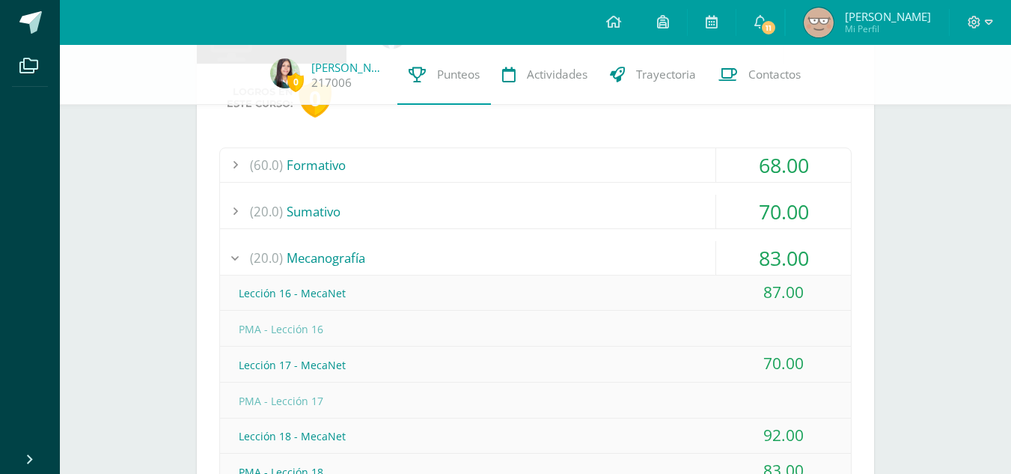
click at [360, 254] on div "(20.0) Mecanografía" at bounding box center [535, 258] width 631 height 34
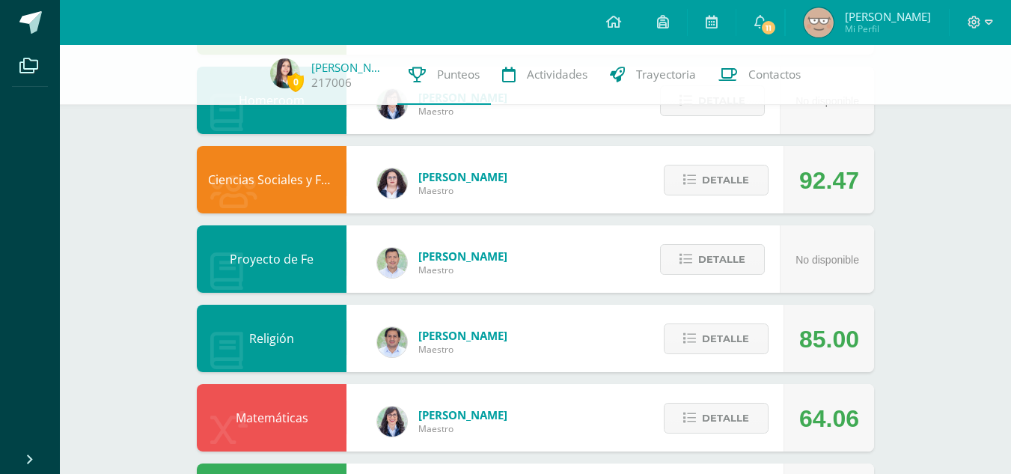
scroll to position [663, 0]
